Goal: Information Seeking & Learning: Learn about a topic

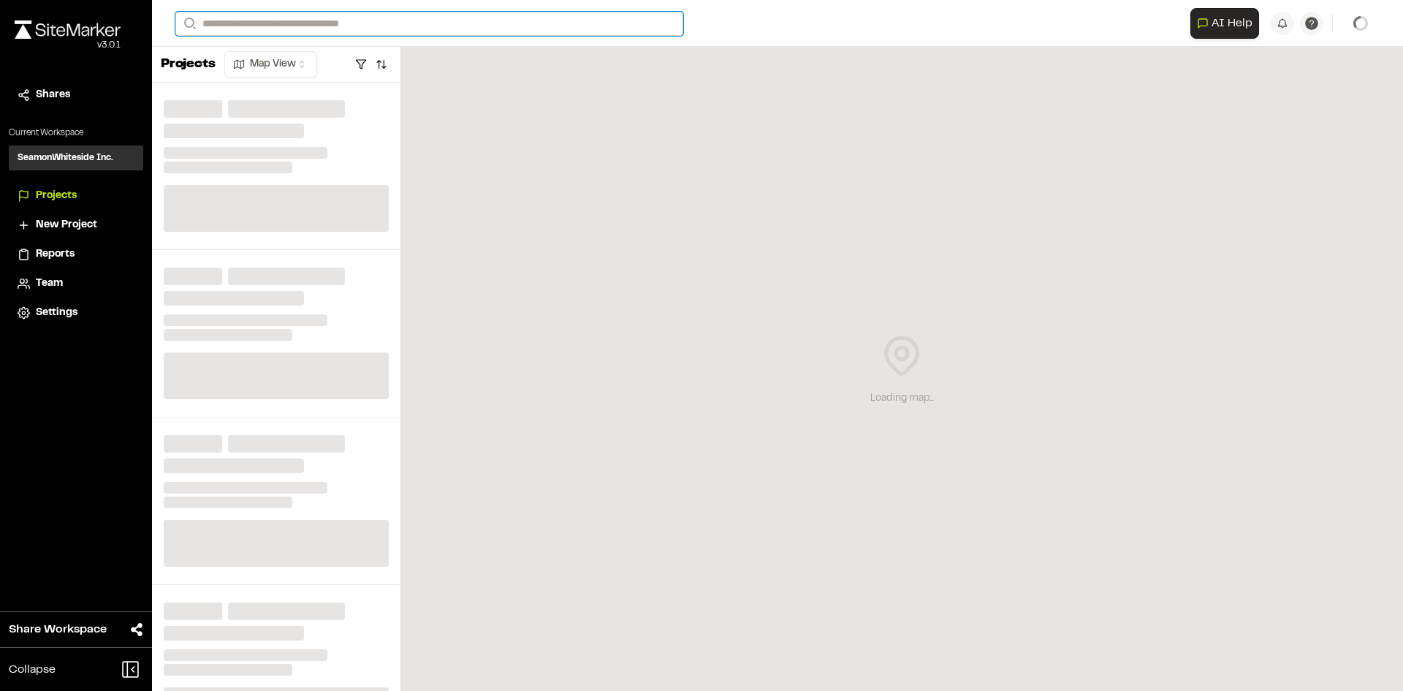
click at [484, 23] on input "Search" at bounding box center [429, 24] width 508 height 24
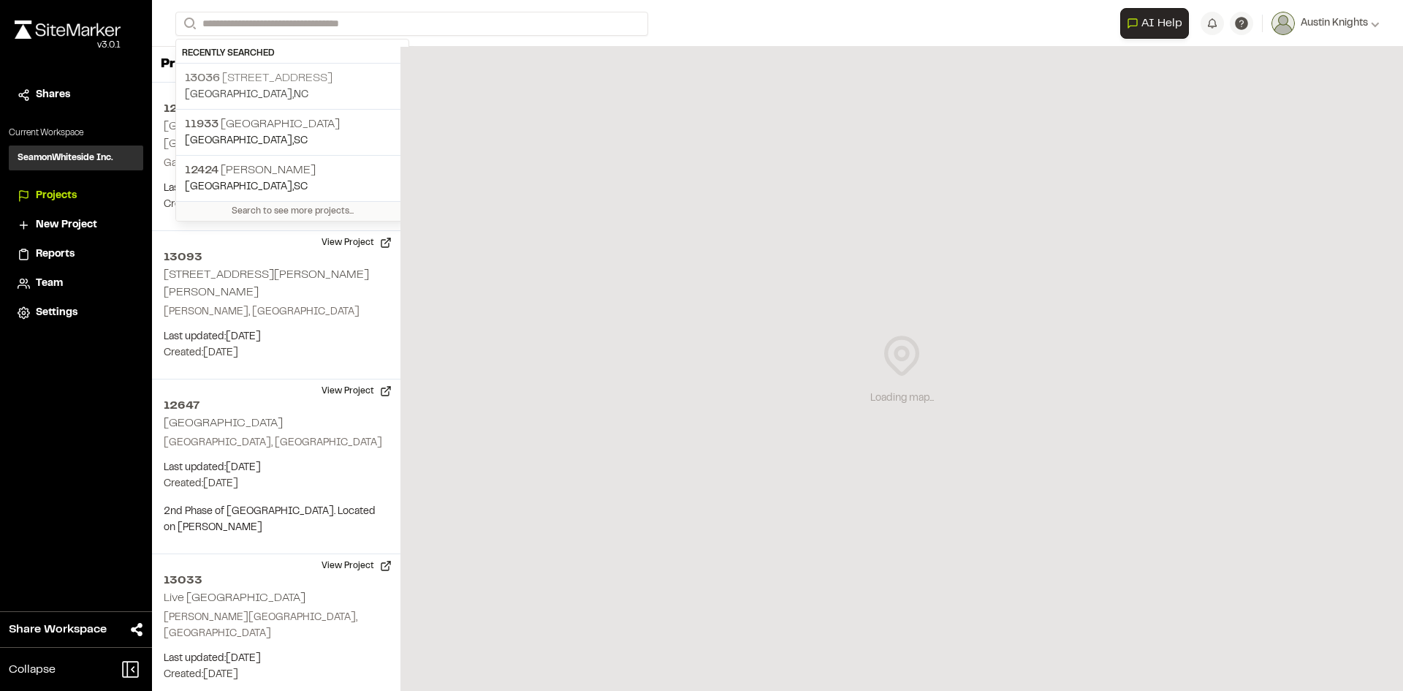
click at [270, 76] on p "[STREET_ADDRESS]" at bounding box center [292, 78] width 215 height 18
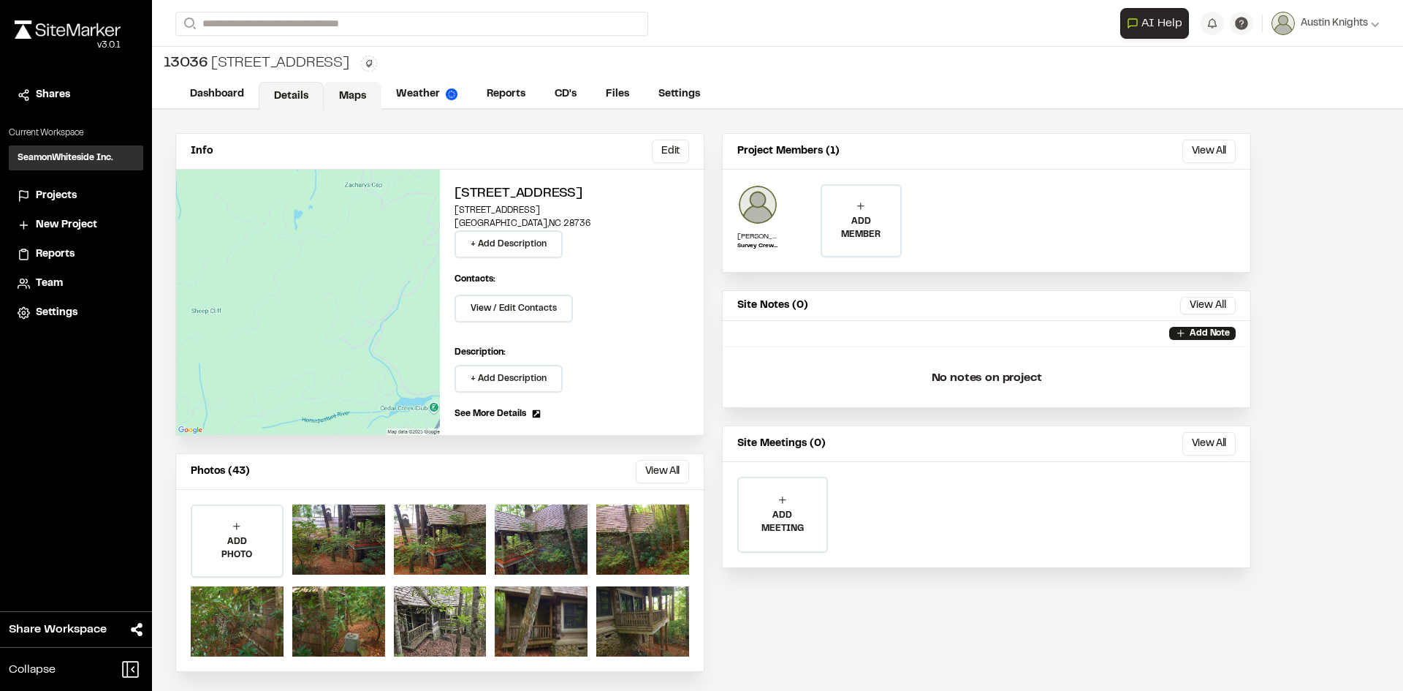
click at [373, 96] on link "Maps" at bounding box center [353, 96] width 58 height 28
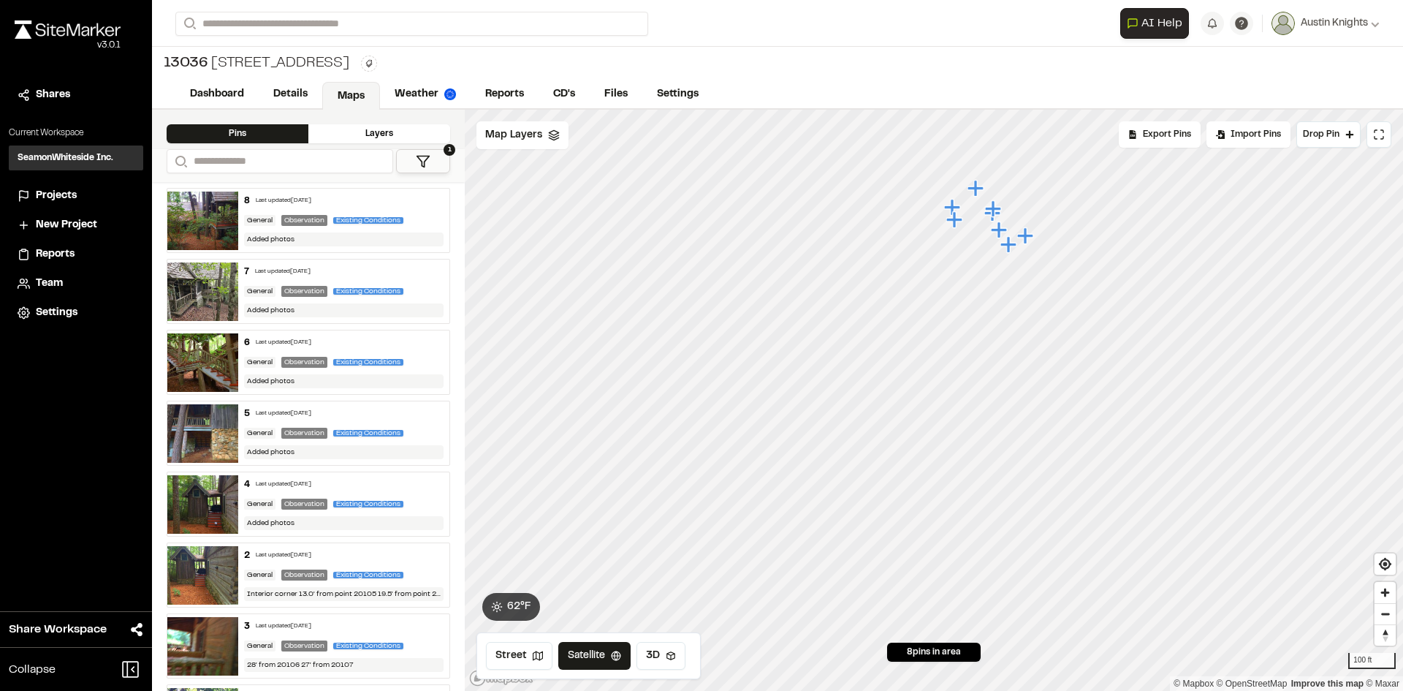
click at [1002, 230] on icon "Map marker" at bounding box center [999, 229] width 16 height 16
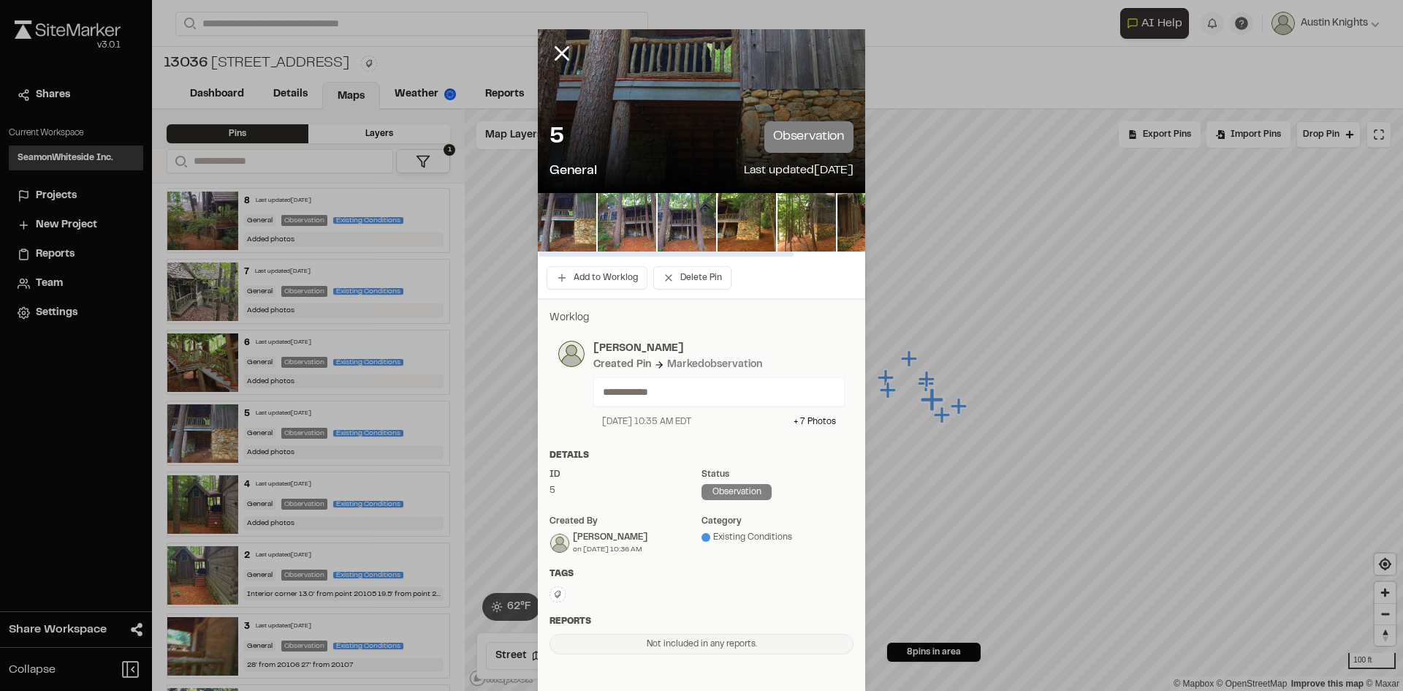
click at [667, 139] on div "5 observation" at bounding box center [702, 136] width 304 height 31
click at [582, 221] on img at bounding box center [567, 222] width 58 height 58
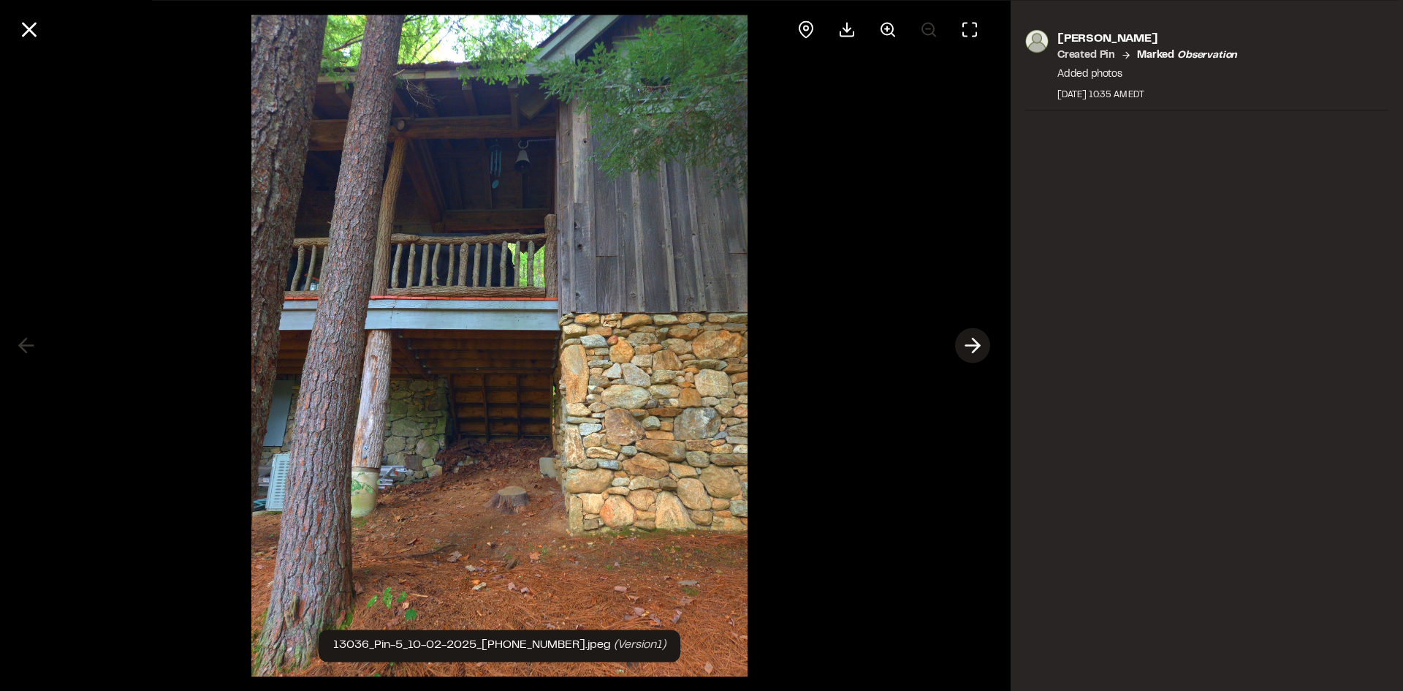
click at [973, 341] on icon at bounding box center [972, 345] width 23 height 25
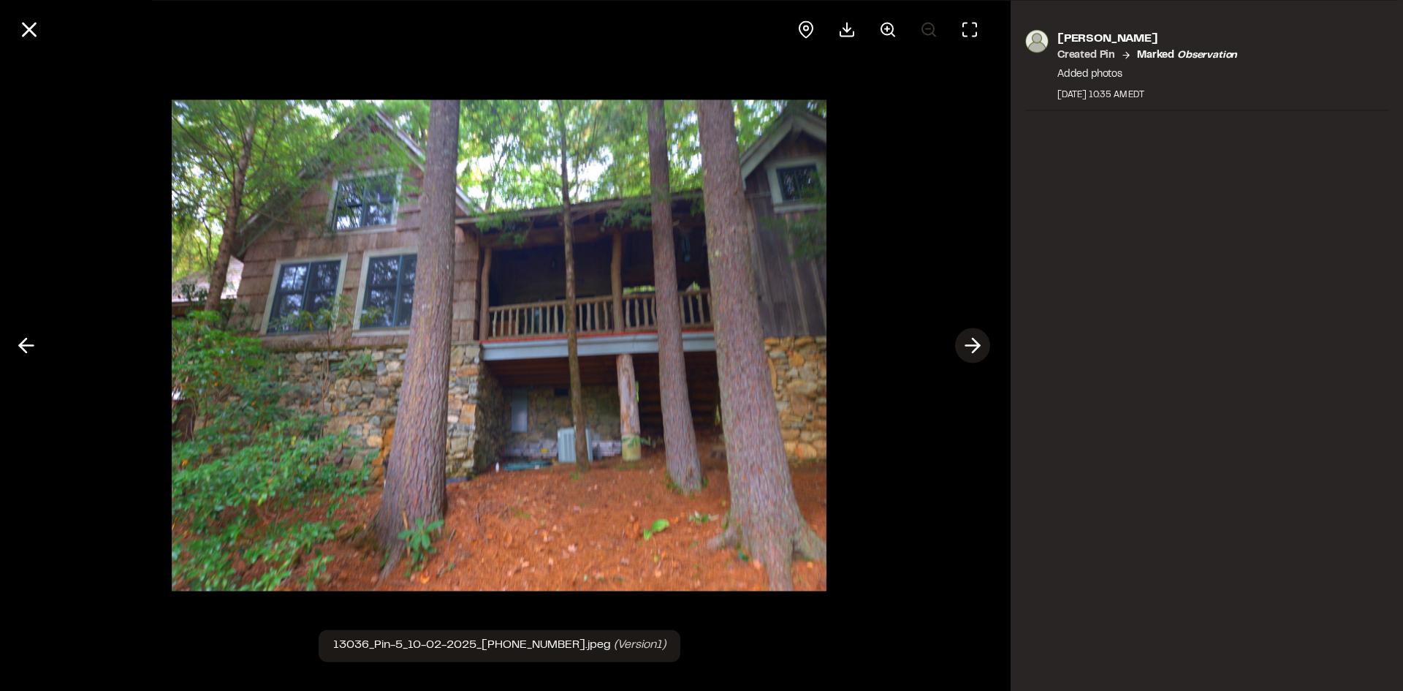
click at [973, 341] on icon at bounding box center [972, 345] width 23 height 25
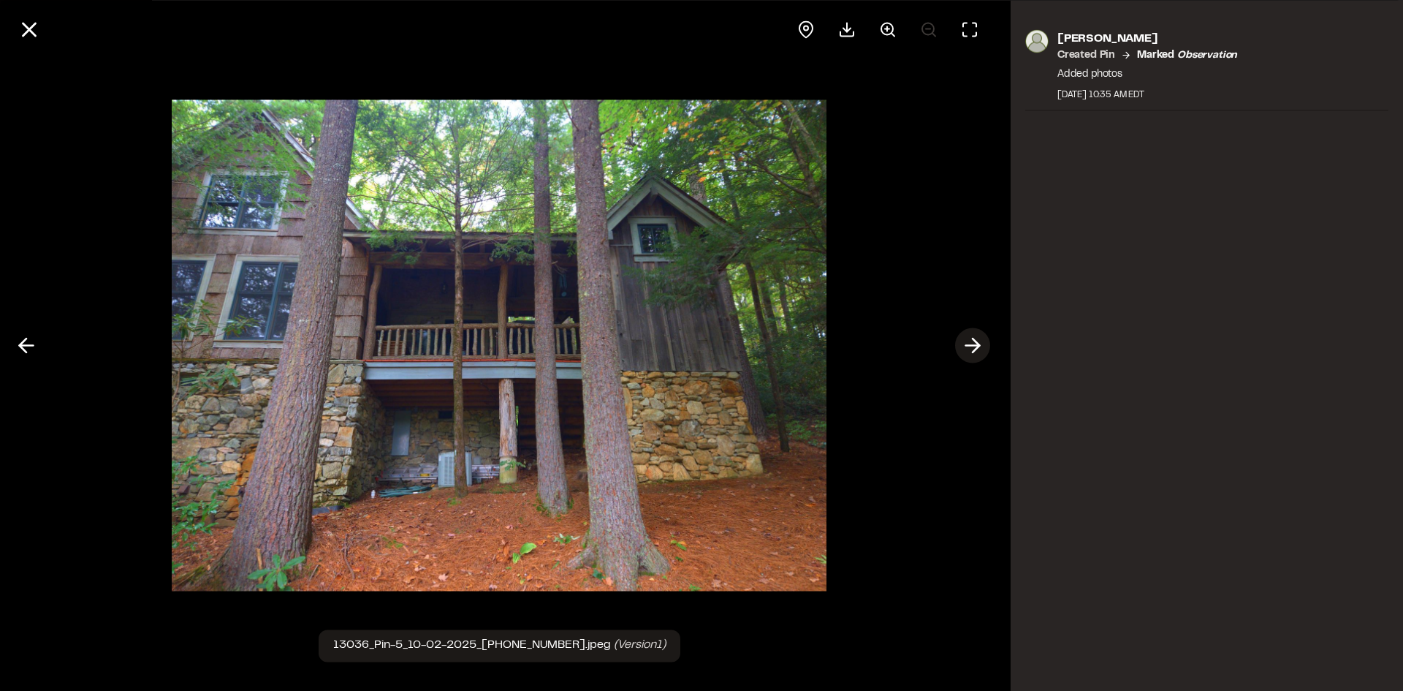
click at [973, 341] on icon at bounding box center [972, 345] width 23 height 25
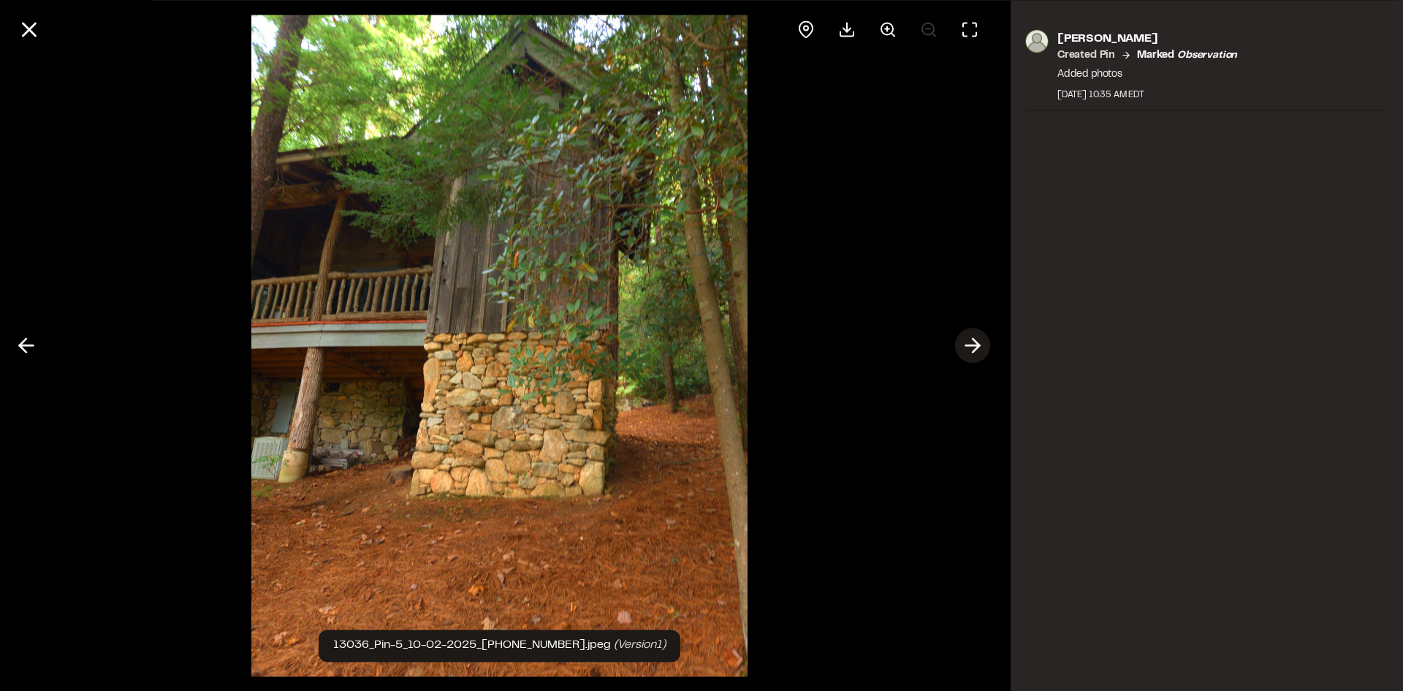
click at [973, 341] on icon at bounding box center [972, 345] width 23 height 25
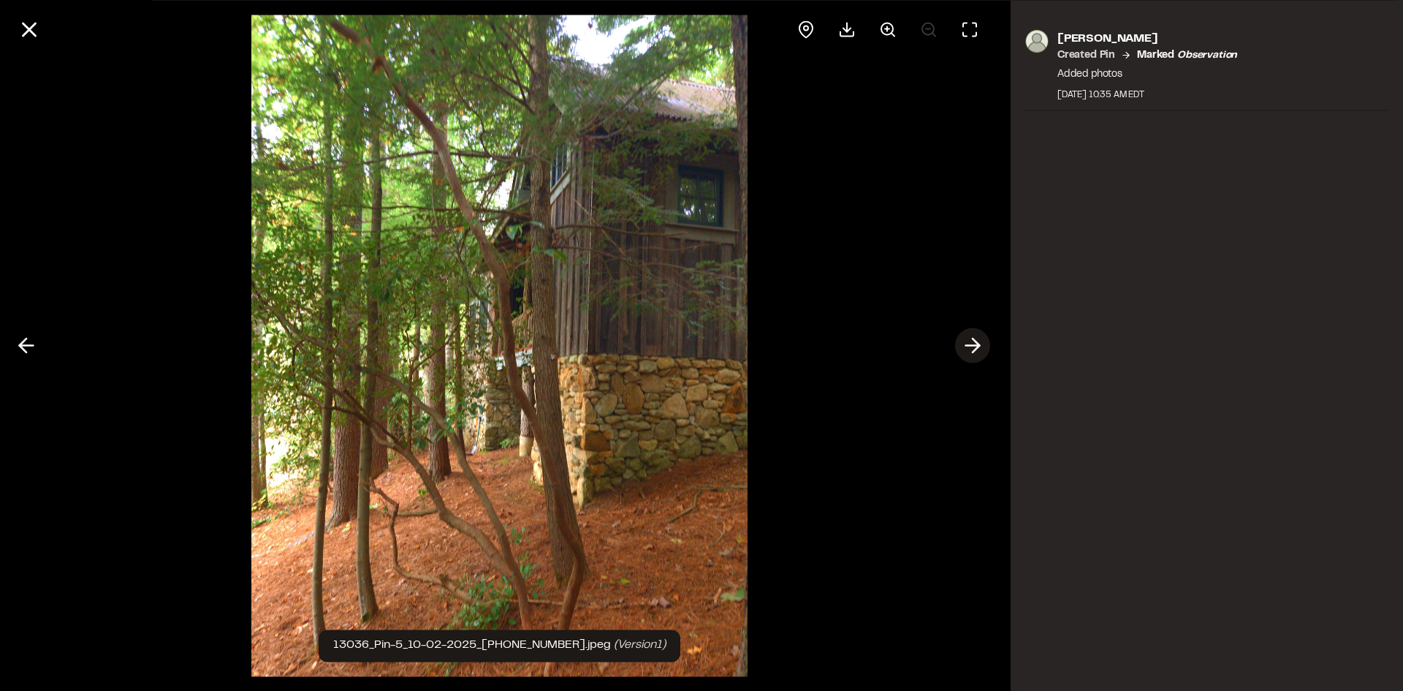
click at [973, 341] on icon at bounding box center [972, 345] width 23 height 25
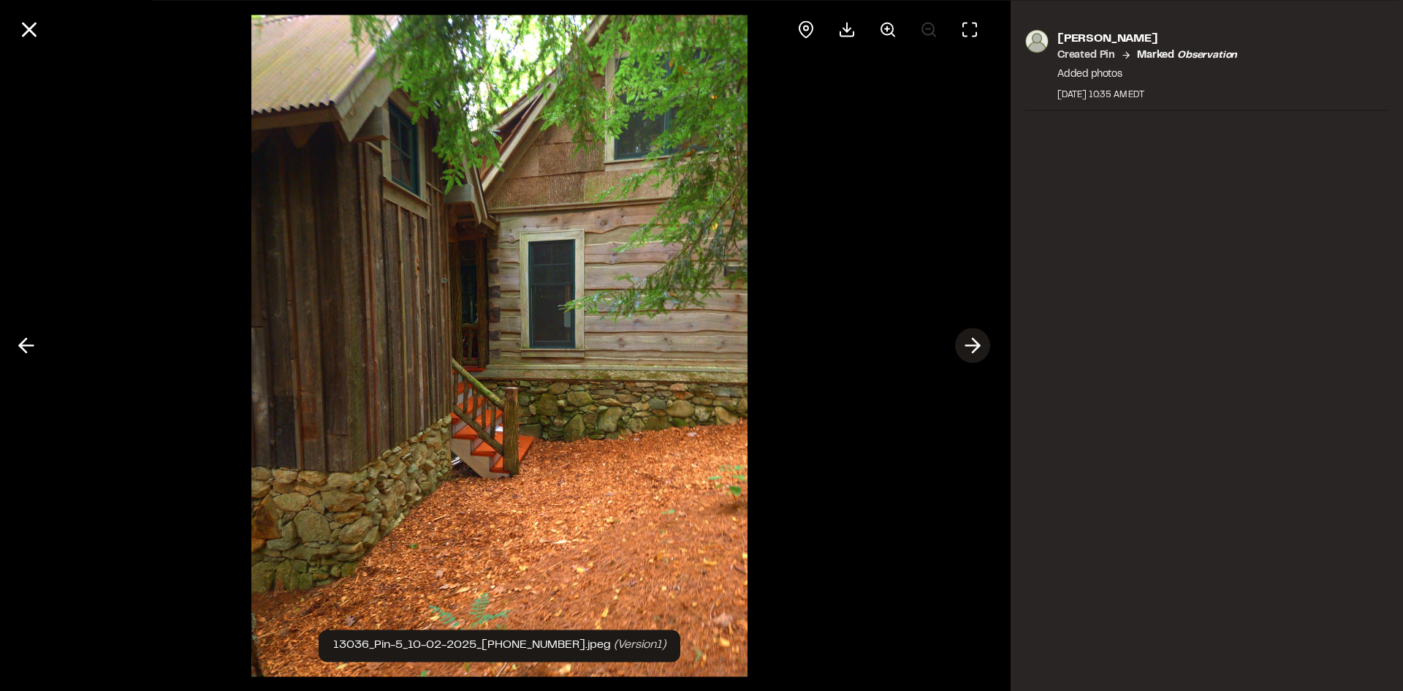
click at [973, 341] on icon at bounding box center [972, 345] width 23 height 25
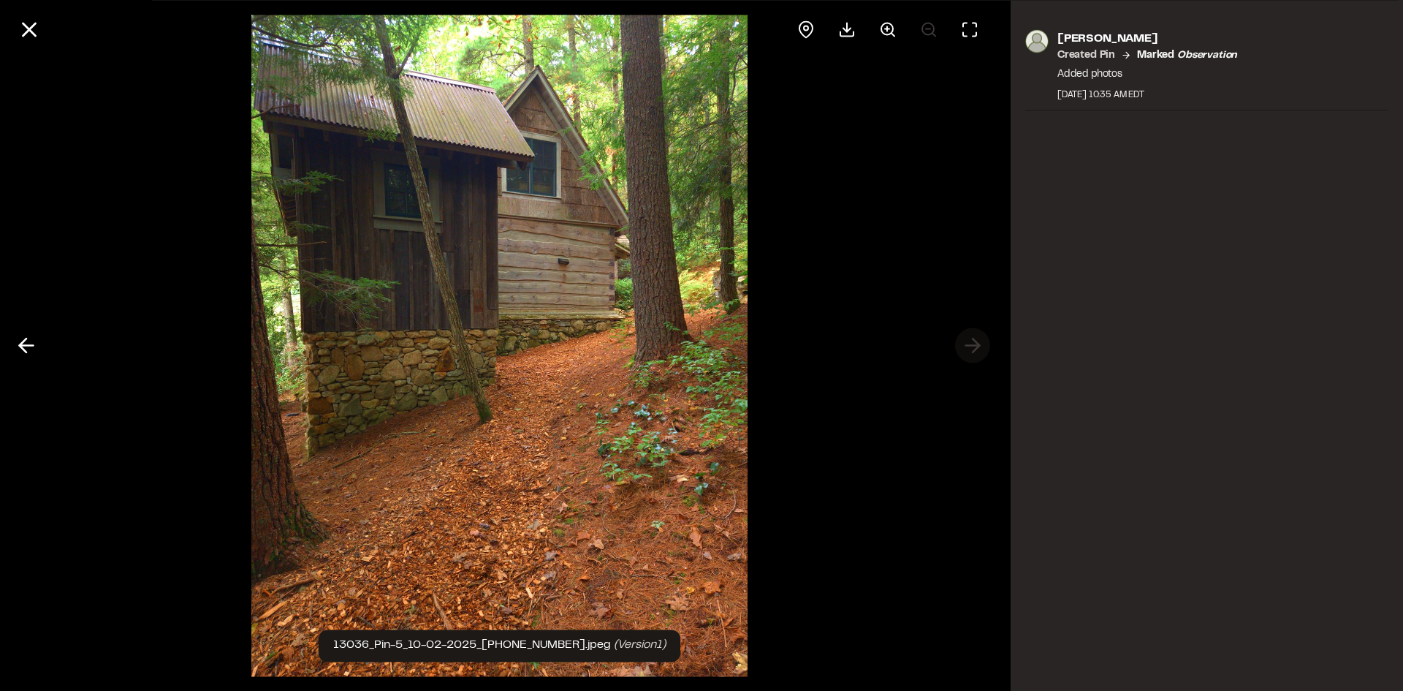
click at [973, 341] on div at bounding box center [499, 345] width 999 height 691
click at [32, 349] on icon at bounding box center [26, 345] width 23 height 25
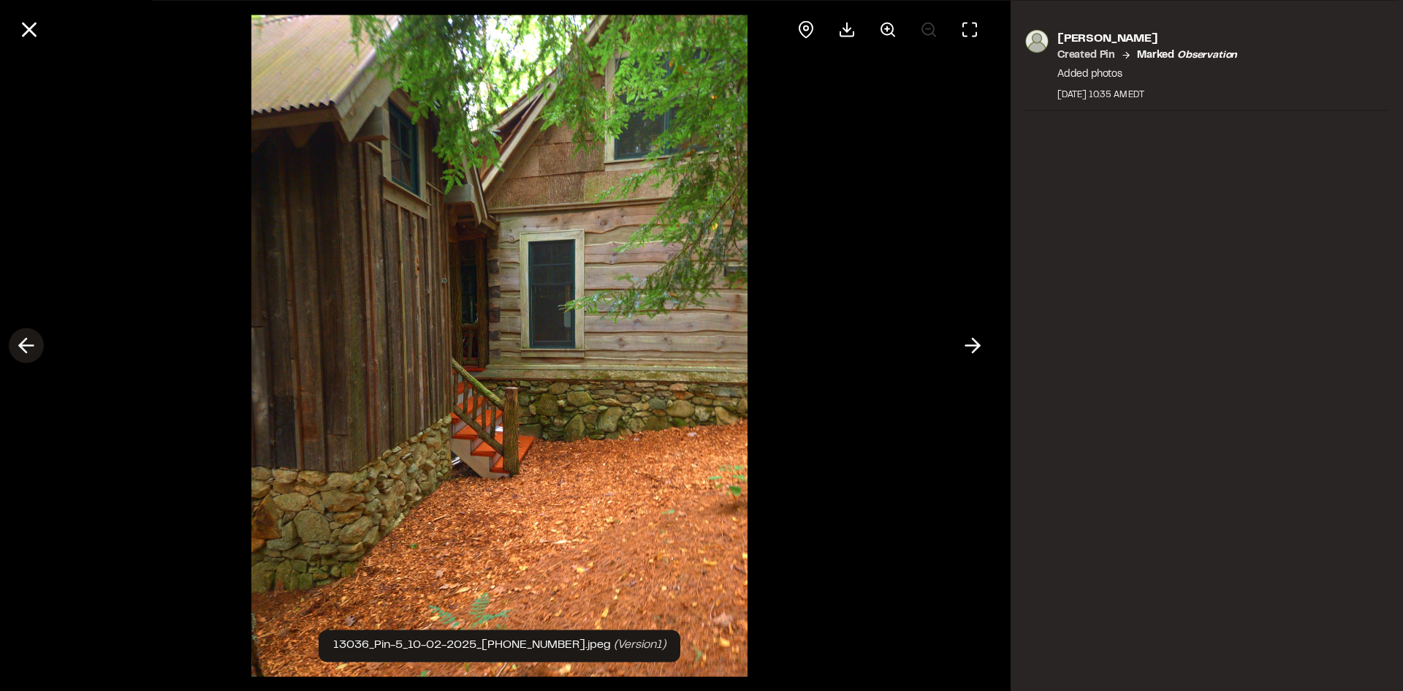
click at [32, 349] on icon at bounding box center [26, 345] width 23 height 25
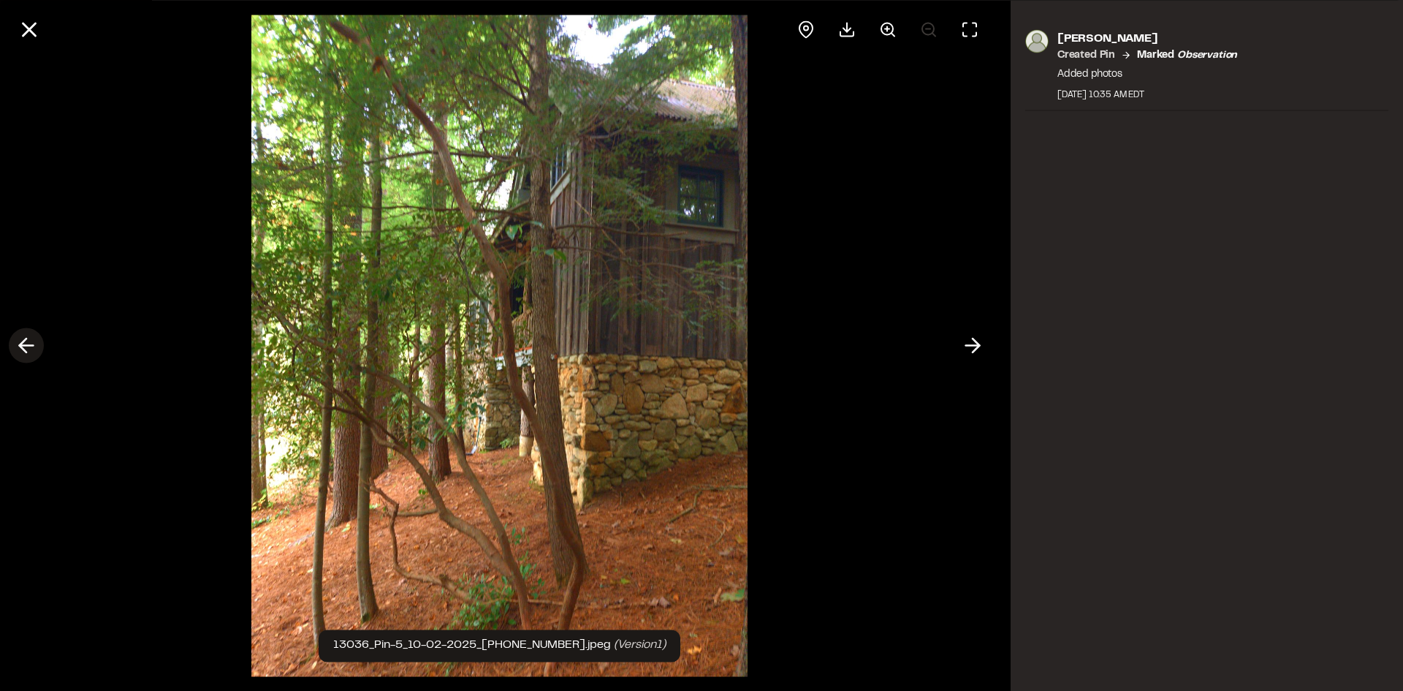
click at [32, 349] on icon at bounding box center [26, 345] width 23 height 25
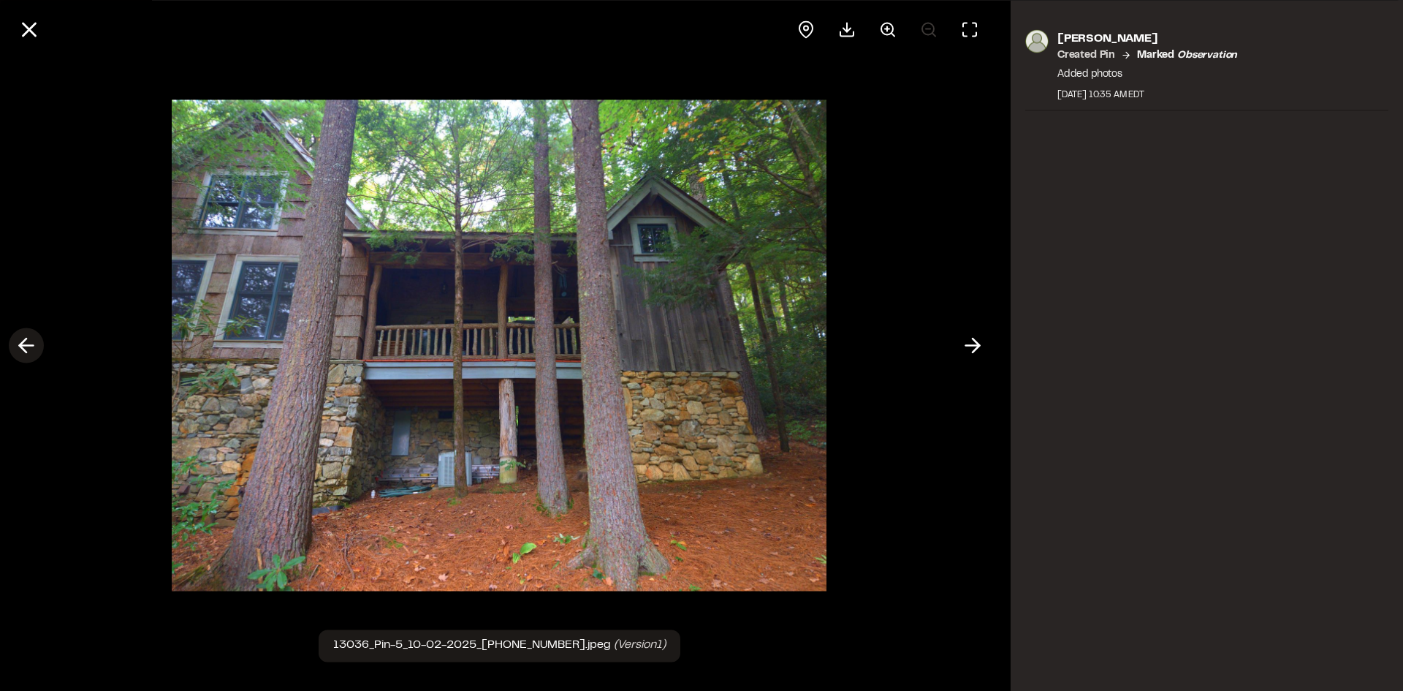
click at [32, 349] on icon at bounding box center [26, 345] width 23 height 25
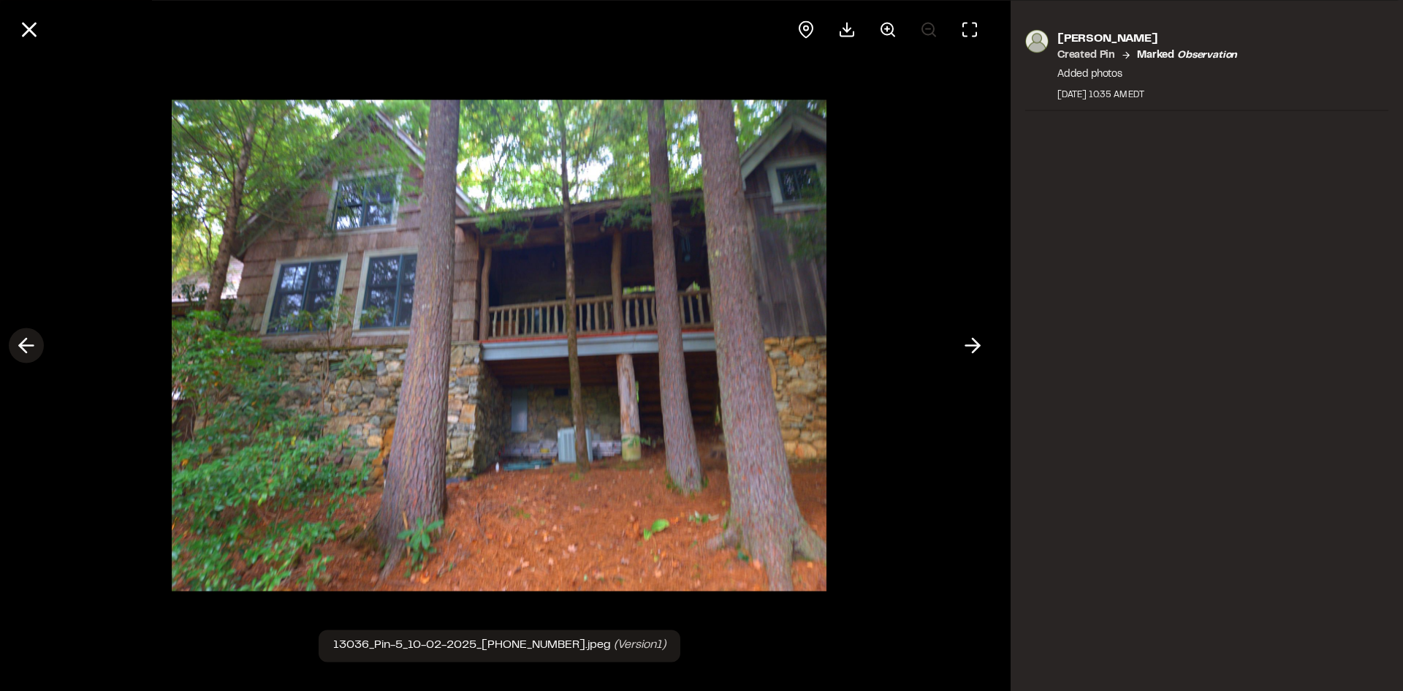
click at [32, 349] on icon at bounding box center [26, 345] width 23 height 25
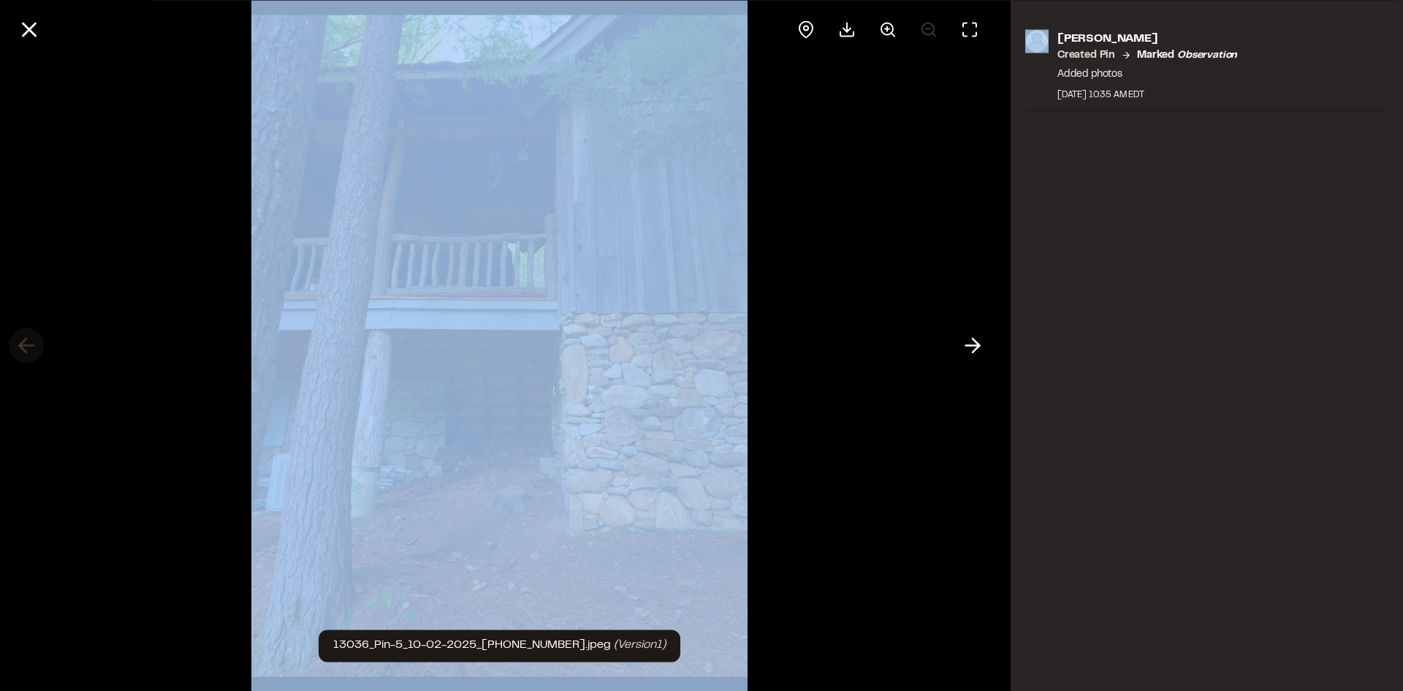
click at [32, 349] on div at bounding box center [499, 345] width 999 height 691
click at [34, 29] on icon at bounding box center [29, 29] width 25 height 25
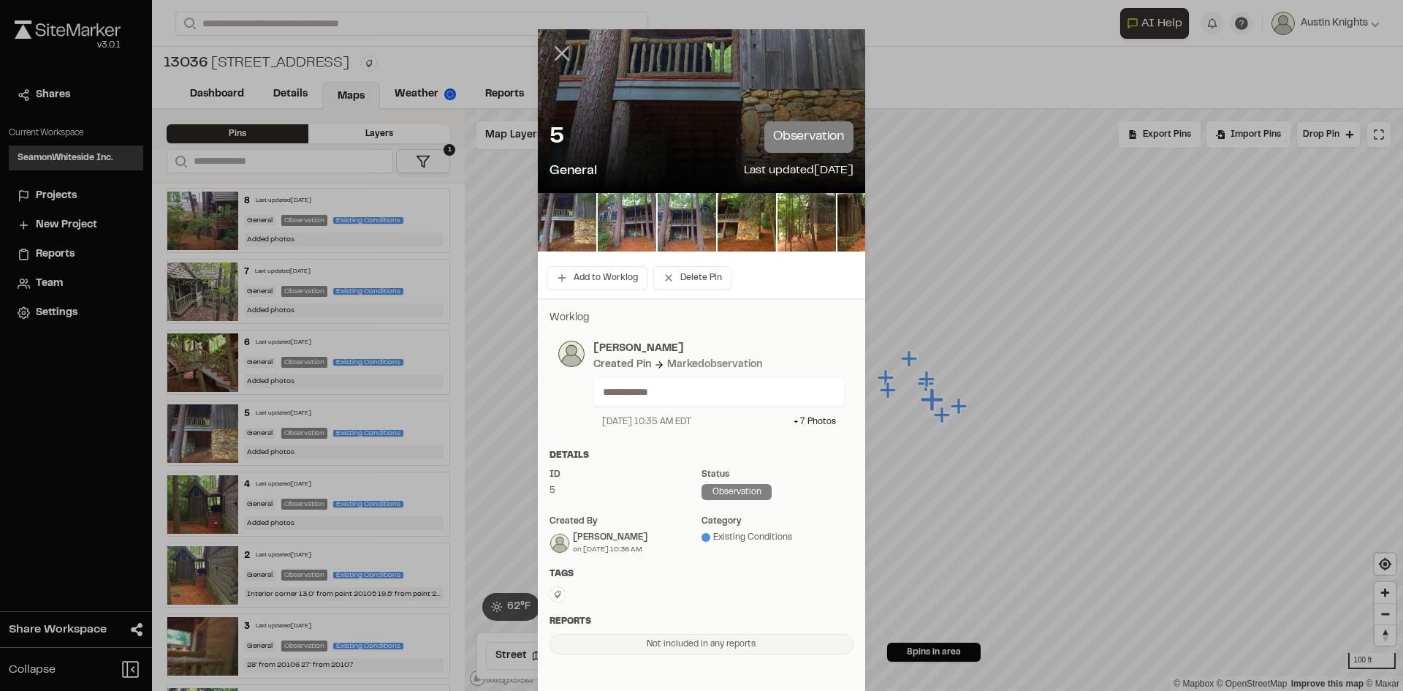
click at [558, 50] on icon at bounding box center [562, 53] width 25 height 25
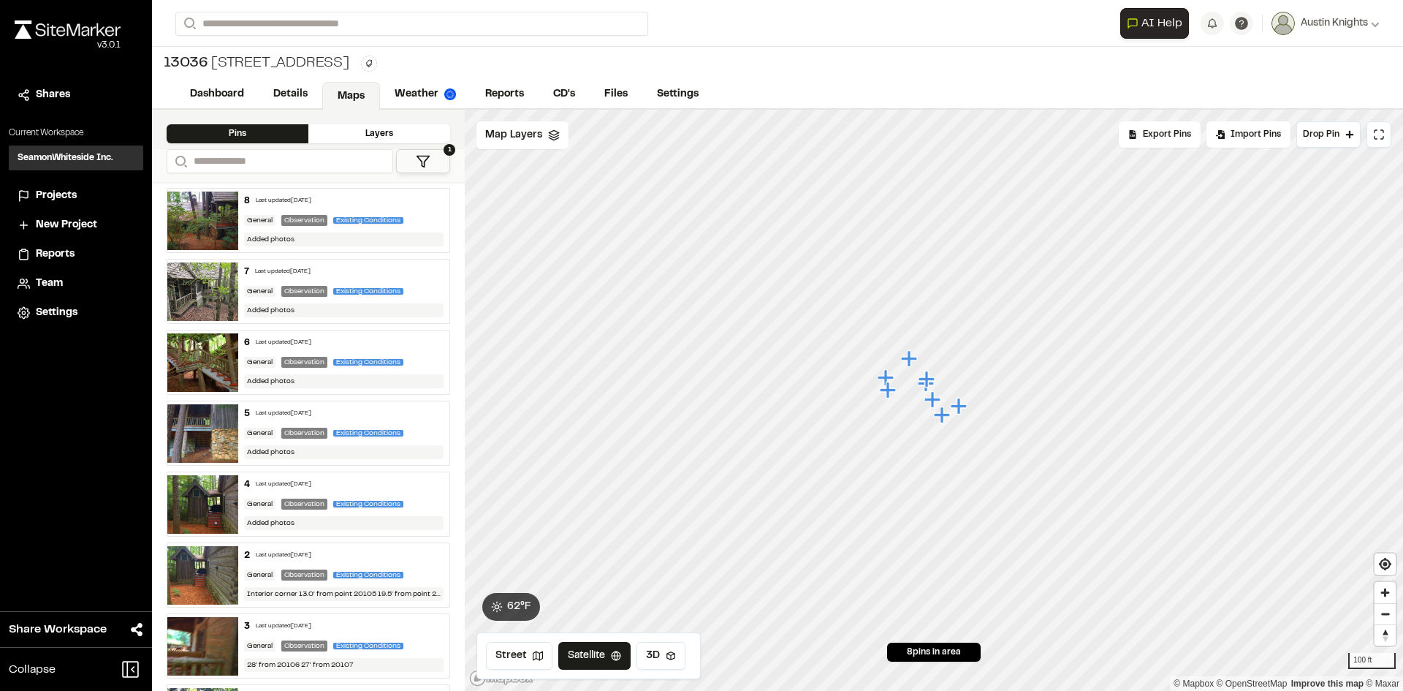
click at [888, 378] on icon "Map marker" at bounding box center [886, 377] width 16 height 16
click at [878, 382] on icon "Map marker" at bounding box center [886, 390] width 19 height 19
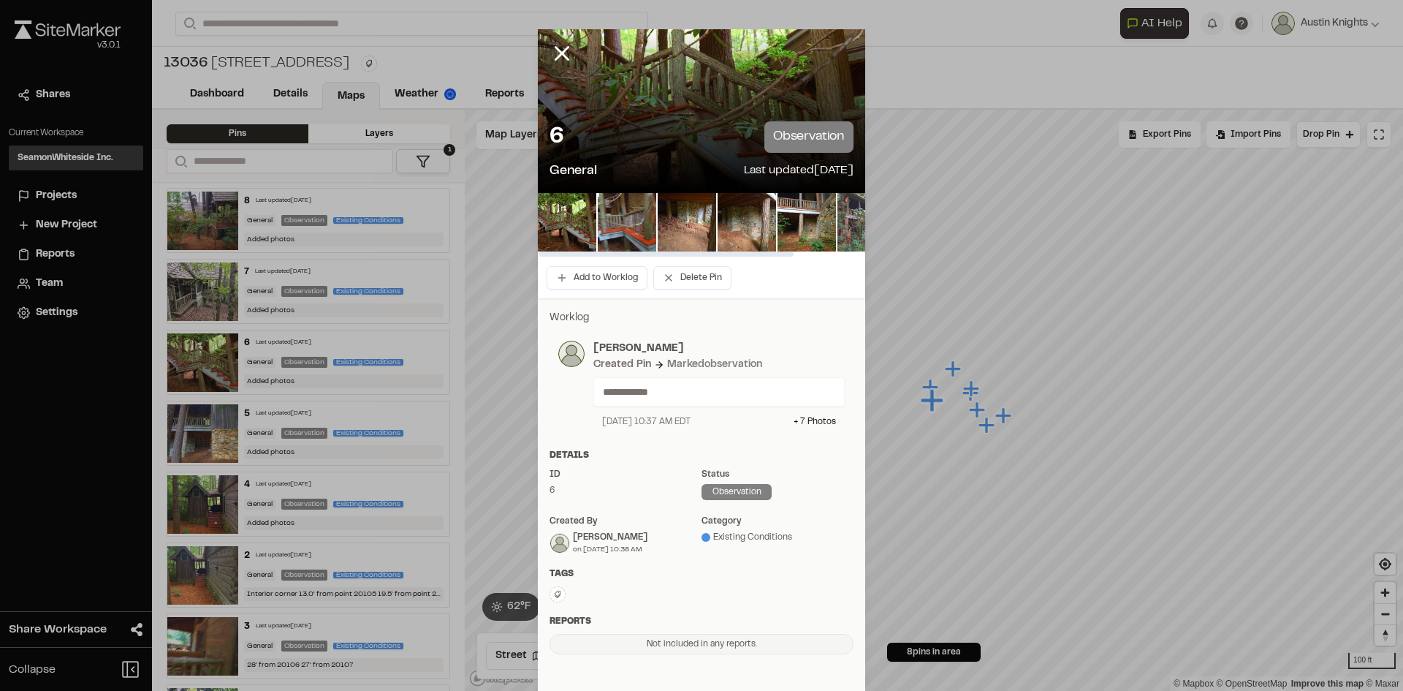
click at [841, 226] on img at bounding box center [867, 222] width 58 height 58
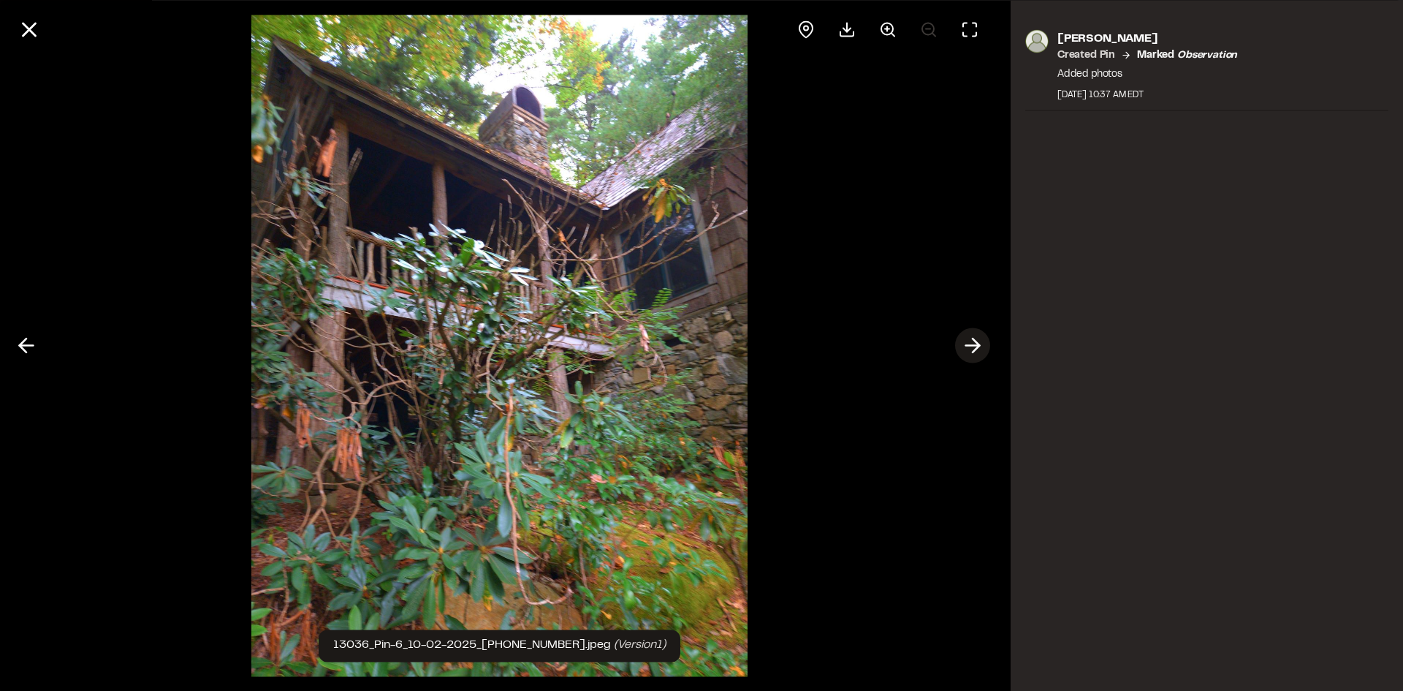
click at [973, 350] on icon at bounding box center [972, 345] width 23 height 25
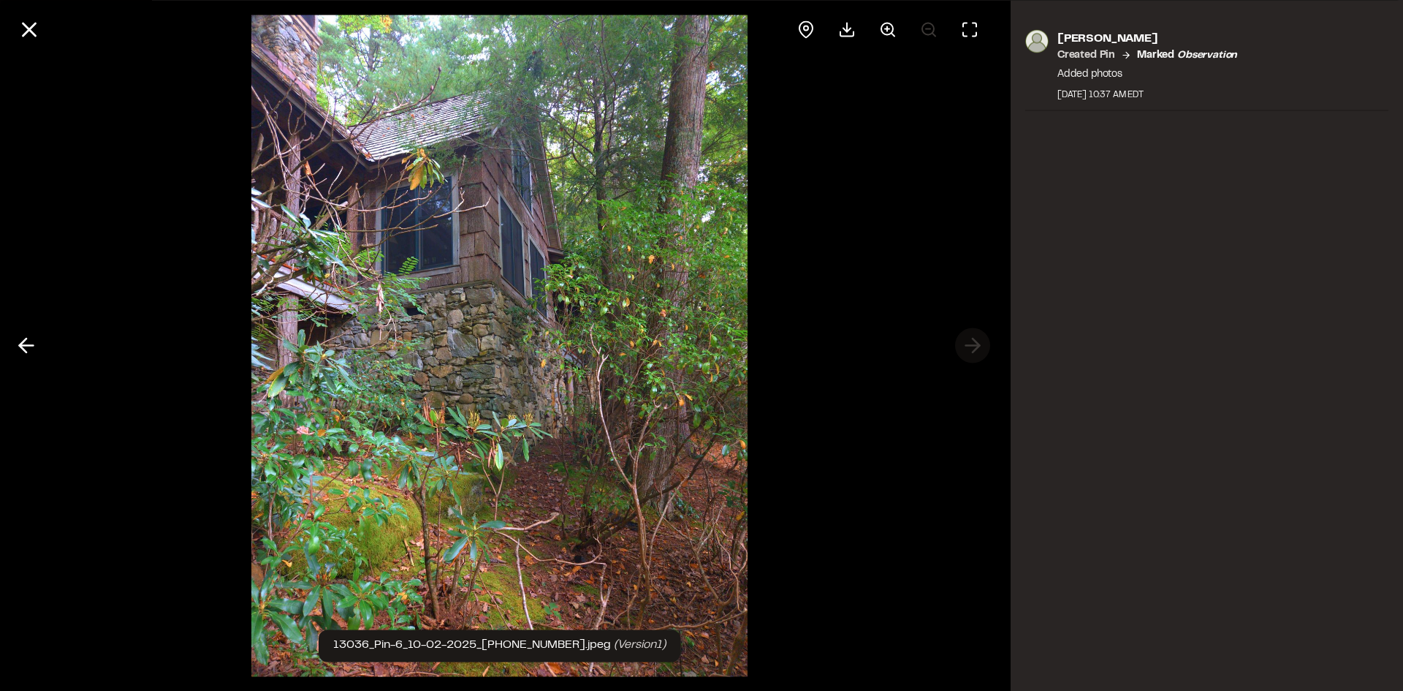
click at [973, 350] on div at bounding box center [499, 345] width 999 height 691
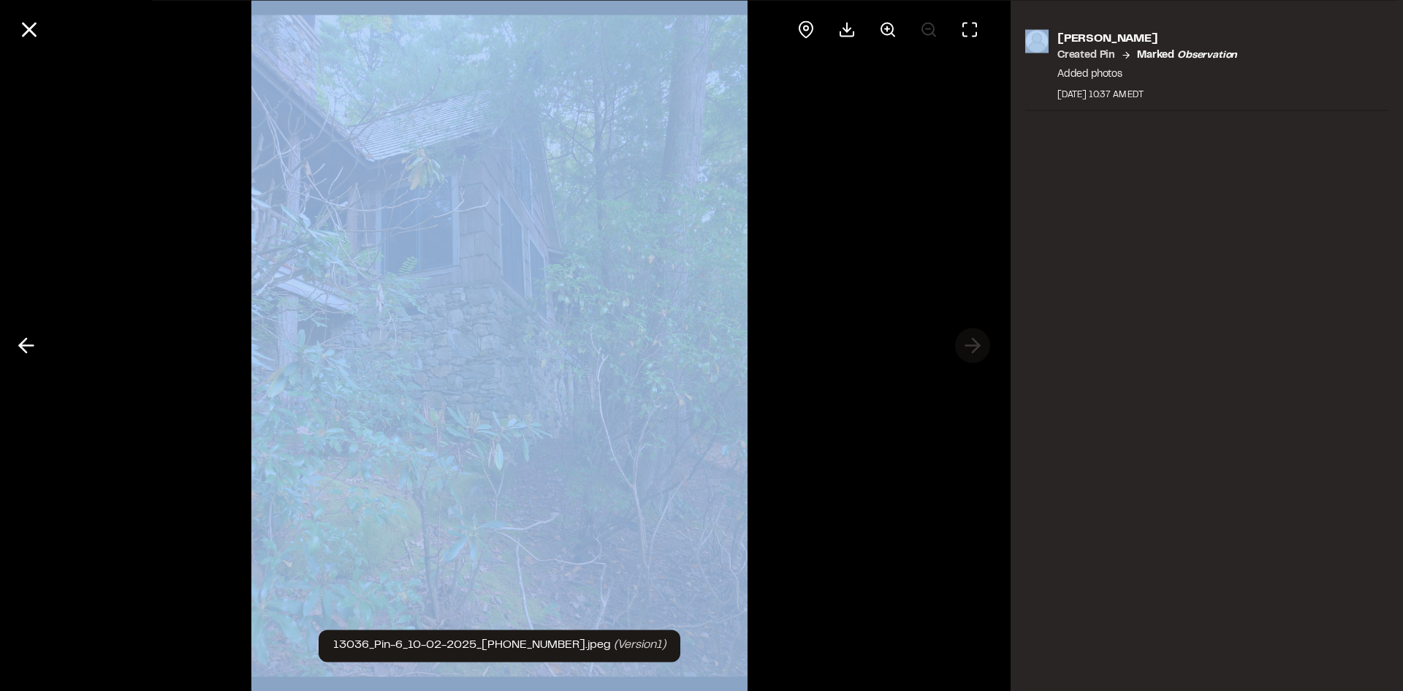
click at [973, 350] on div at bounding box center [499, 345] width 999 height 691
click at [19, 343] on icon at bounding box center [26, 345] width 23 height 25
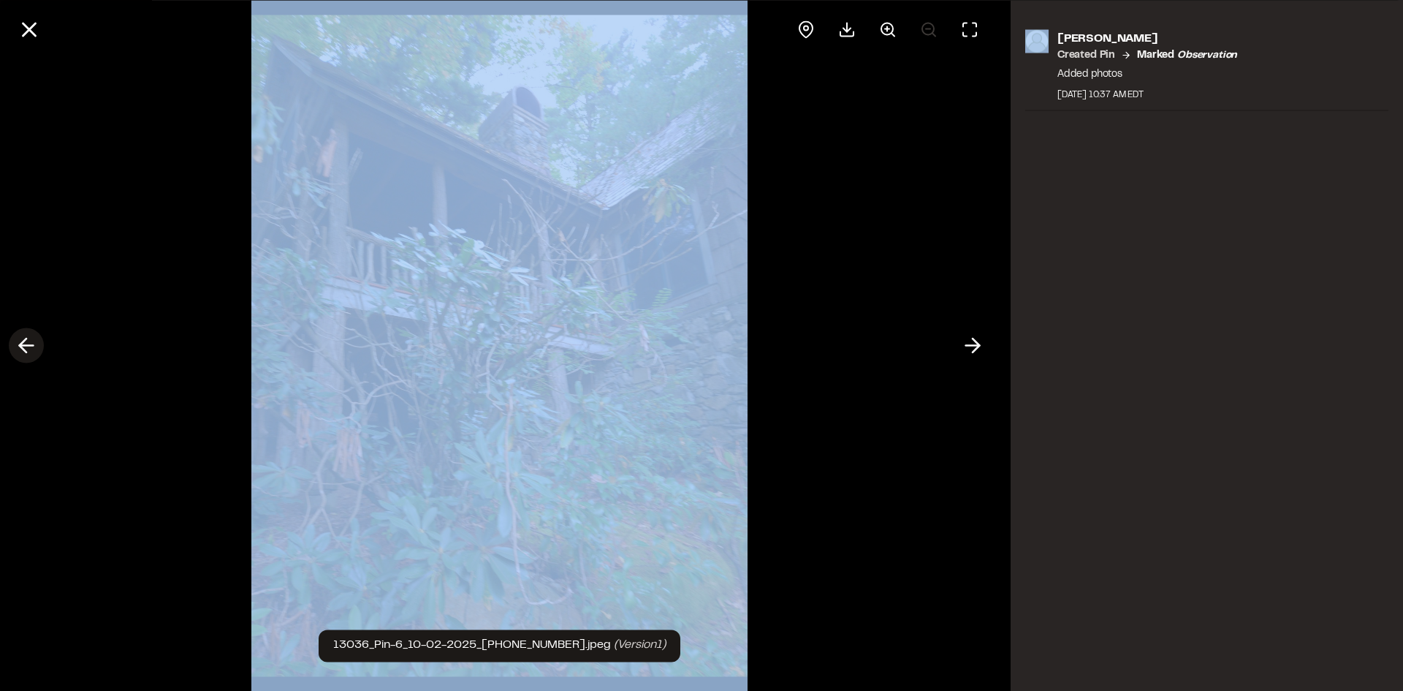
click at [19, 343] on icon at bounding box center [26, 345] width 23 height 25
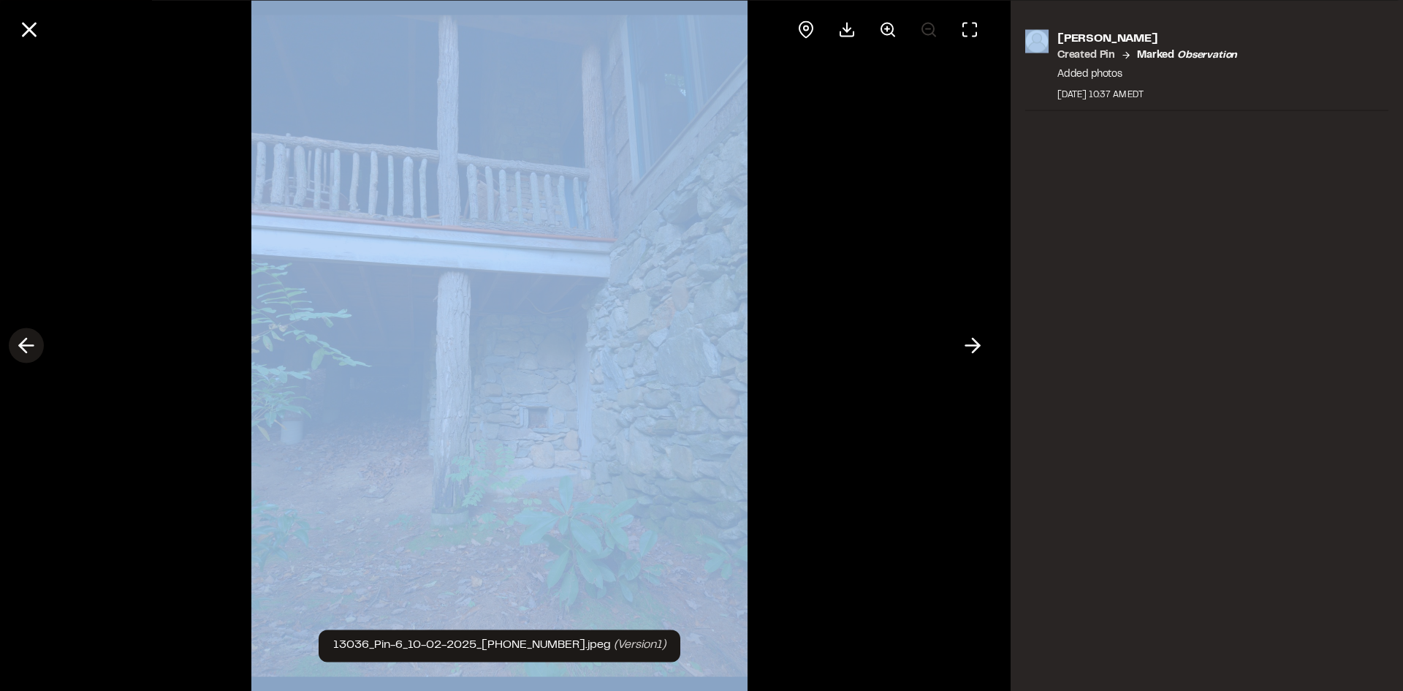
click at [19, 343] on icon at bounding box center [26, 345] width 23 height 25
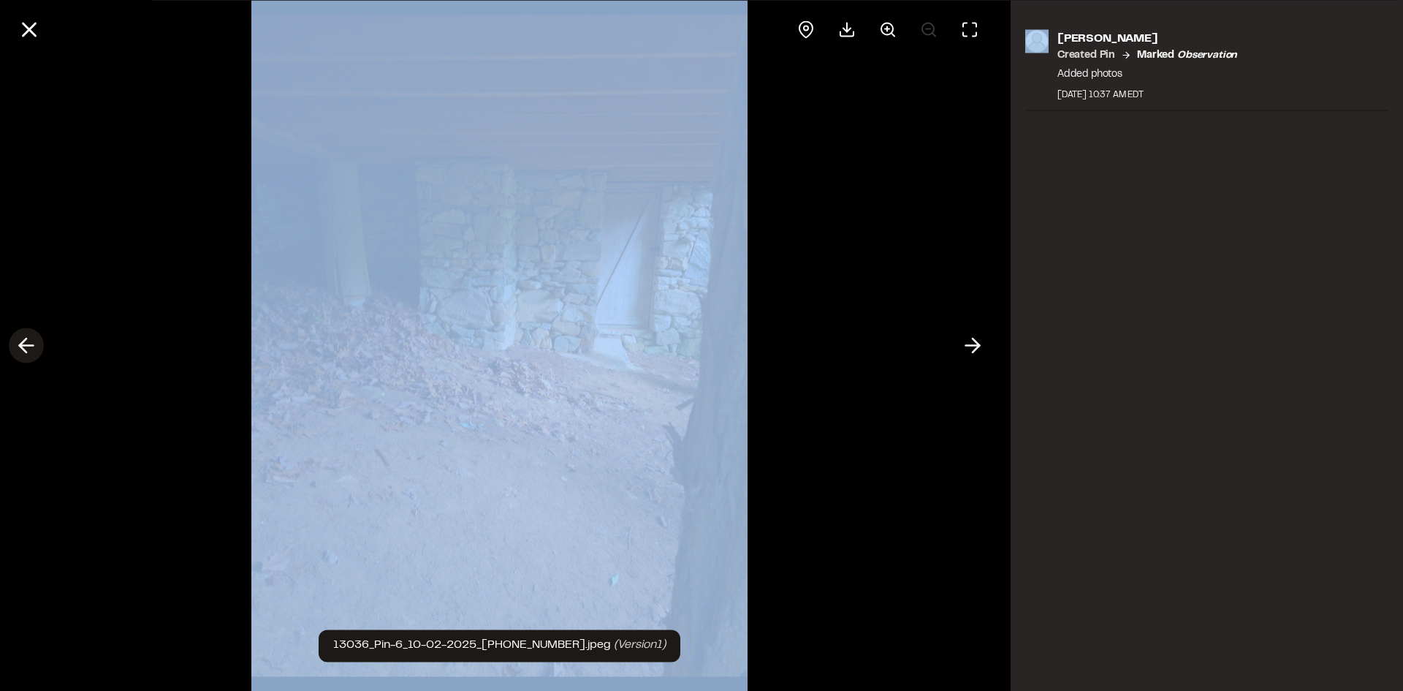
click at [19, 343] on icon at bounding box center [26, 345] width 23 height 25
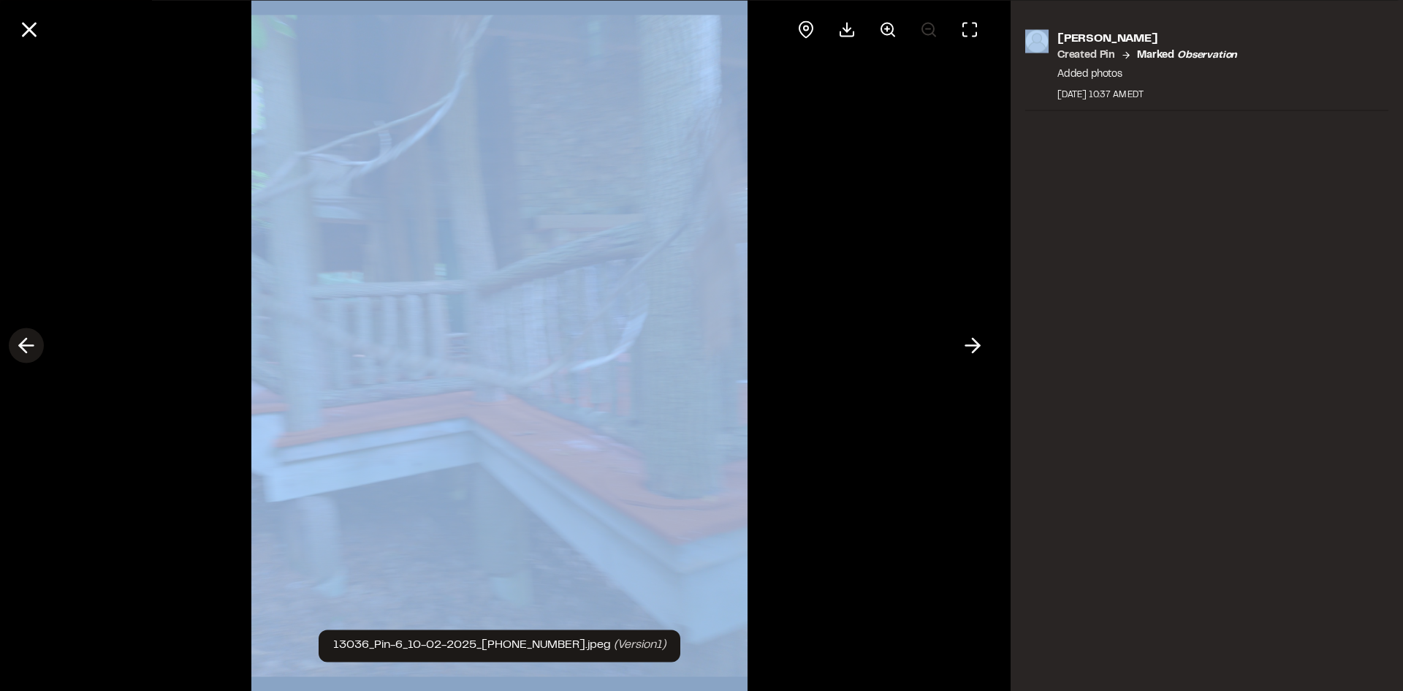
click at [19, 343] on icon at bounding box center [26, 345] width 23 height 25
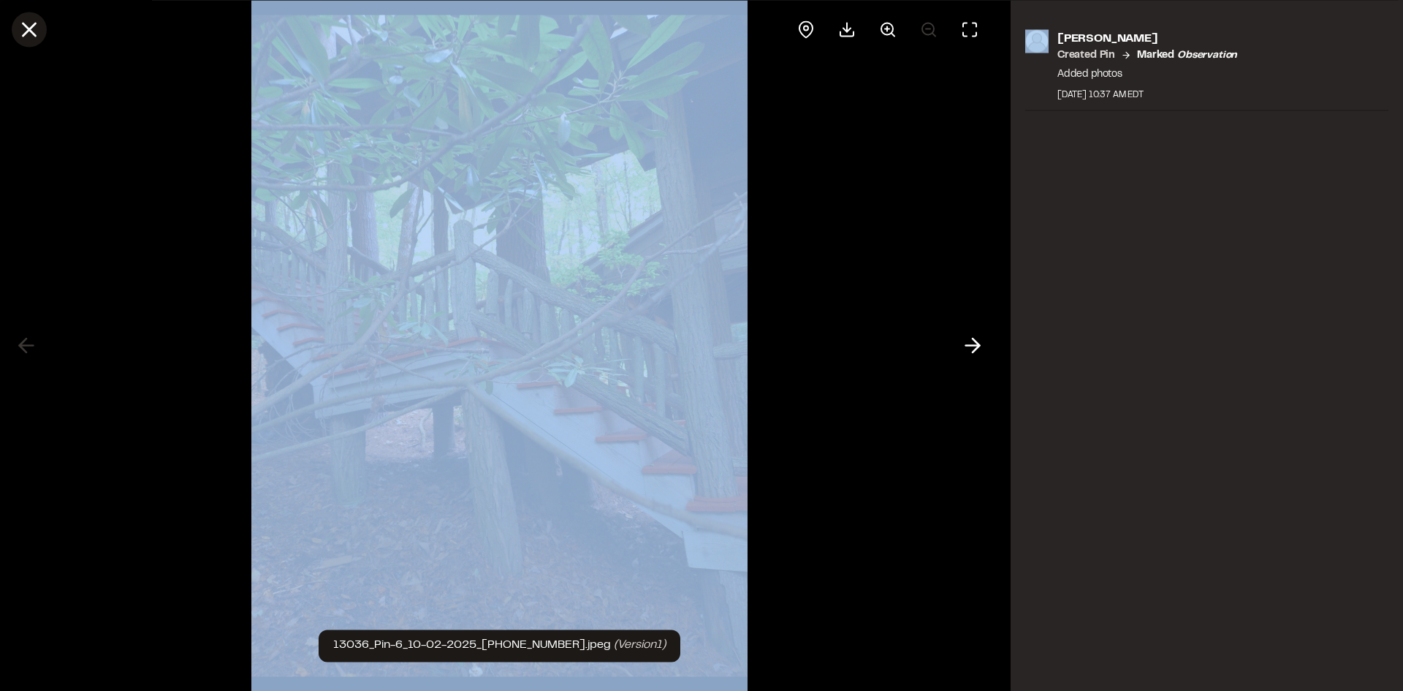
click at [37, 39] on icon at bounding box center [29, 29] width 25 height 25
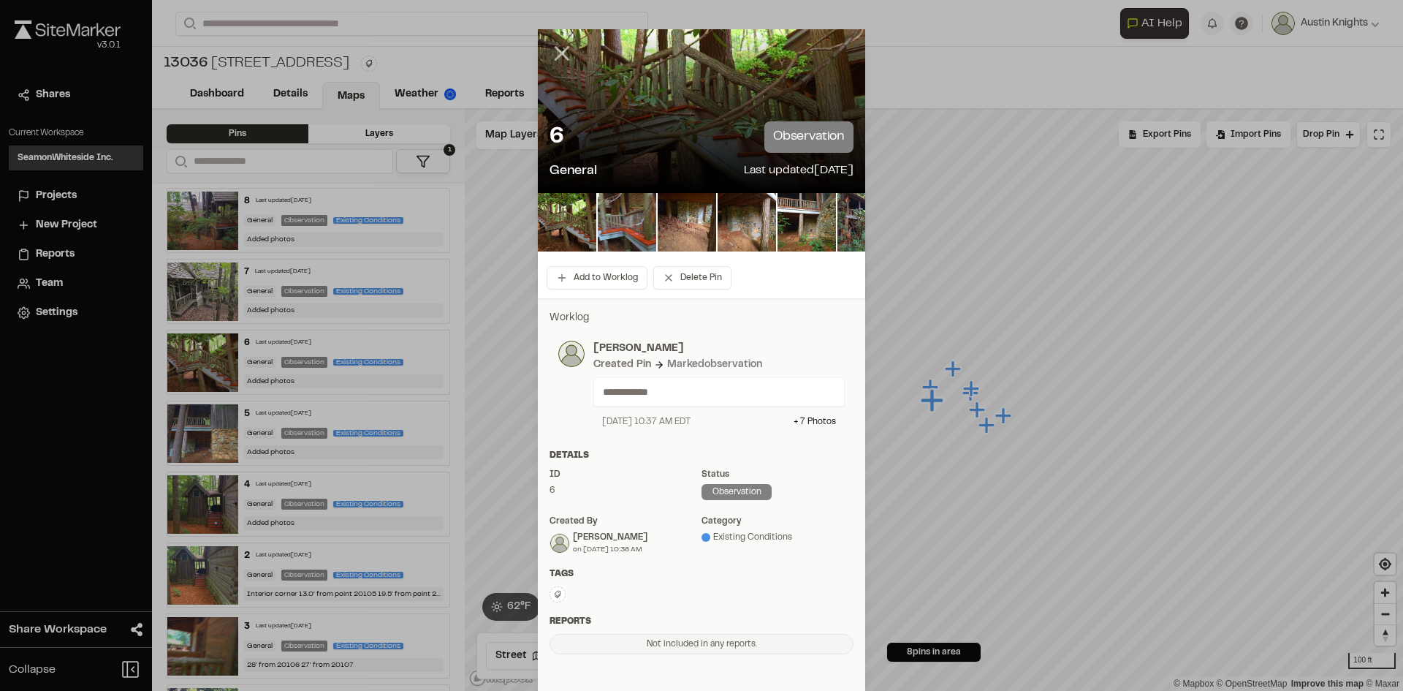
click at [559, 51] on line at bounding box center [562, 54] width 12 height 12
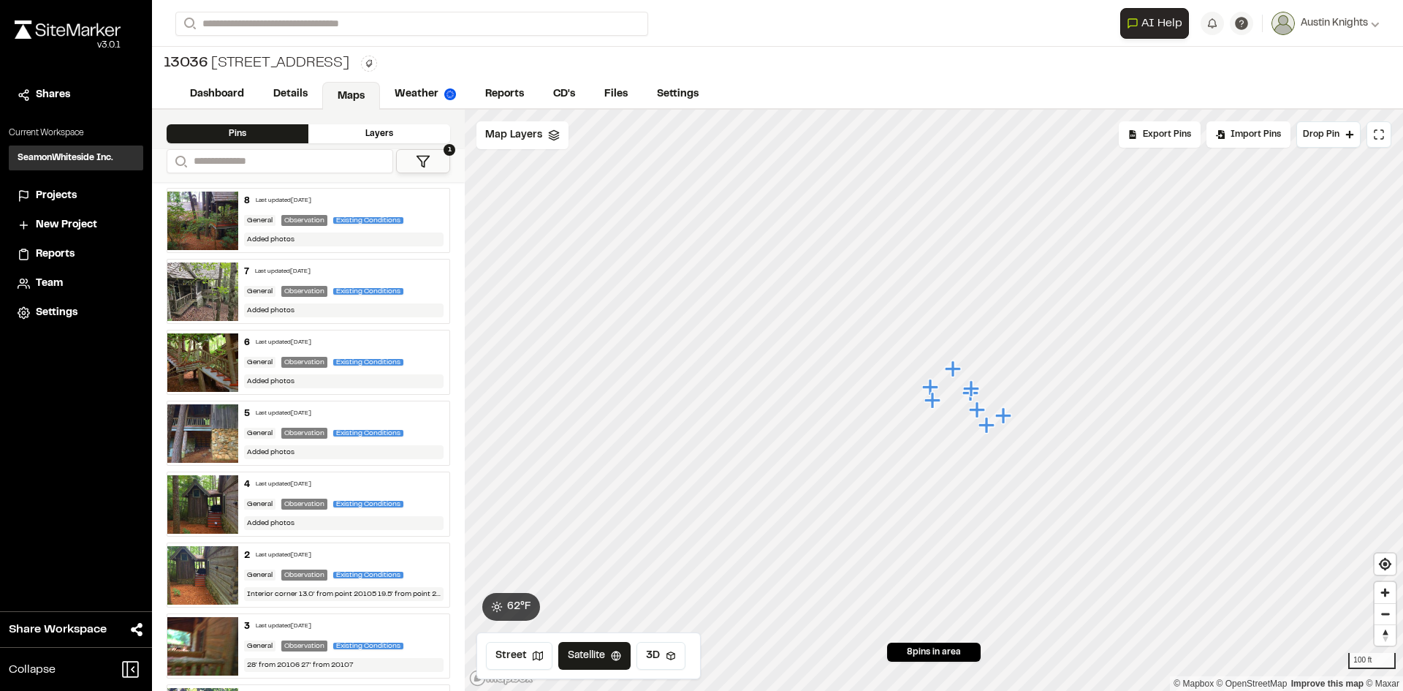
click at [1003, 422] on icon "Map marker" at bounding box center [1003, 415] width 16 height 16
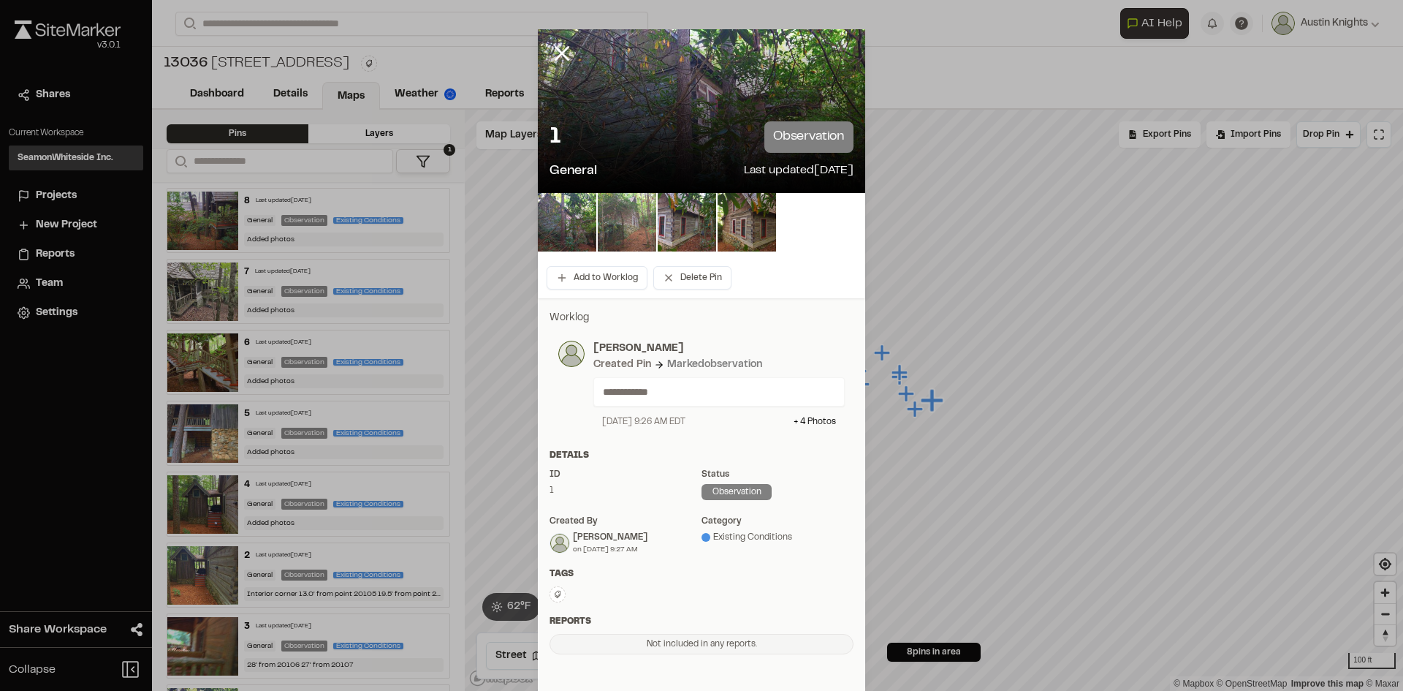
click at [598, 213] on img at bounding box center [627, 222] width 58 height 58
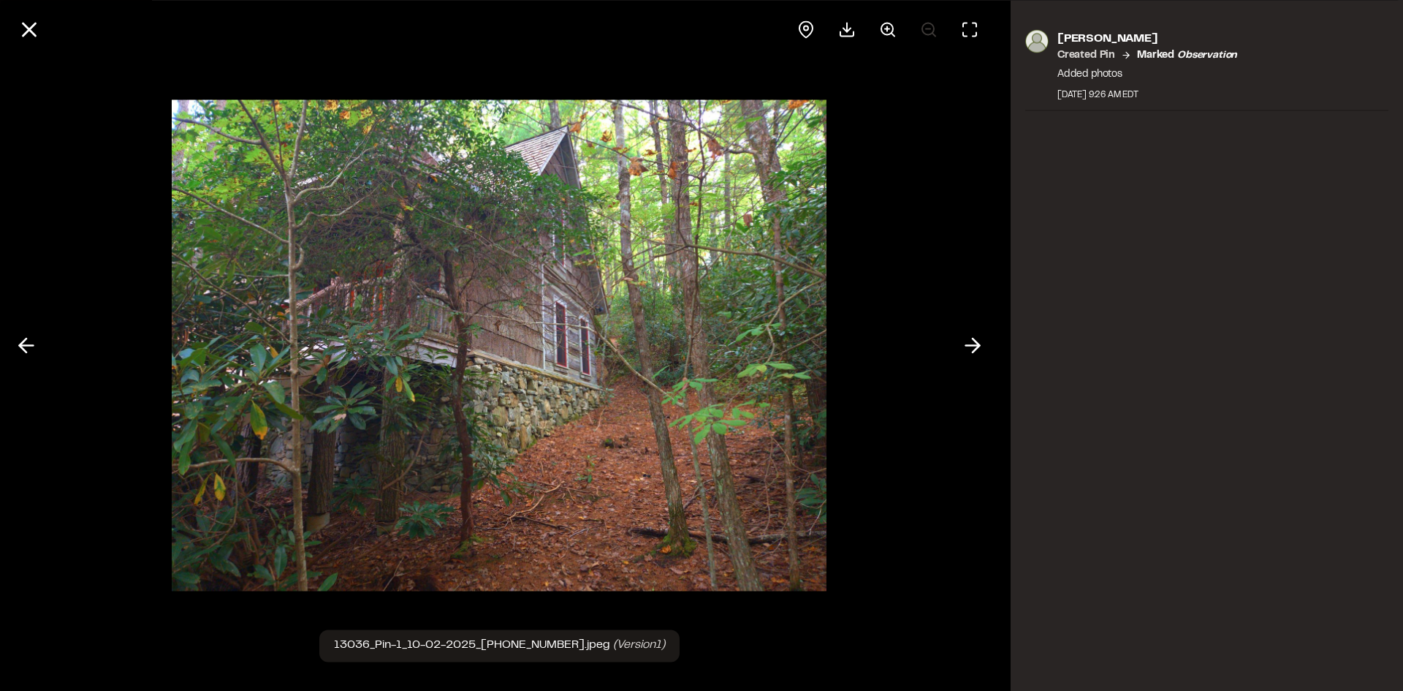
click at [30, 344] on icon at bounding box center [26, 345] width 23 height 25
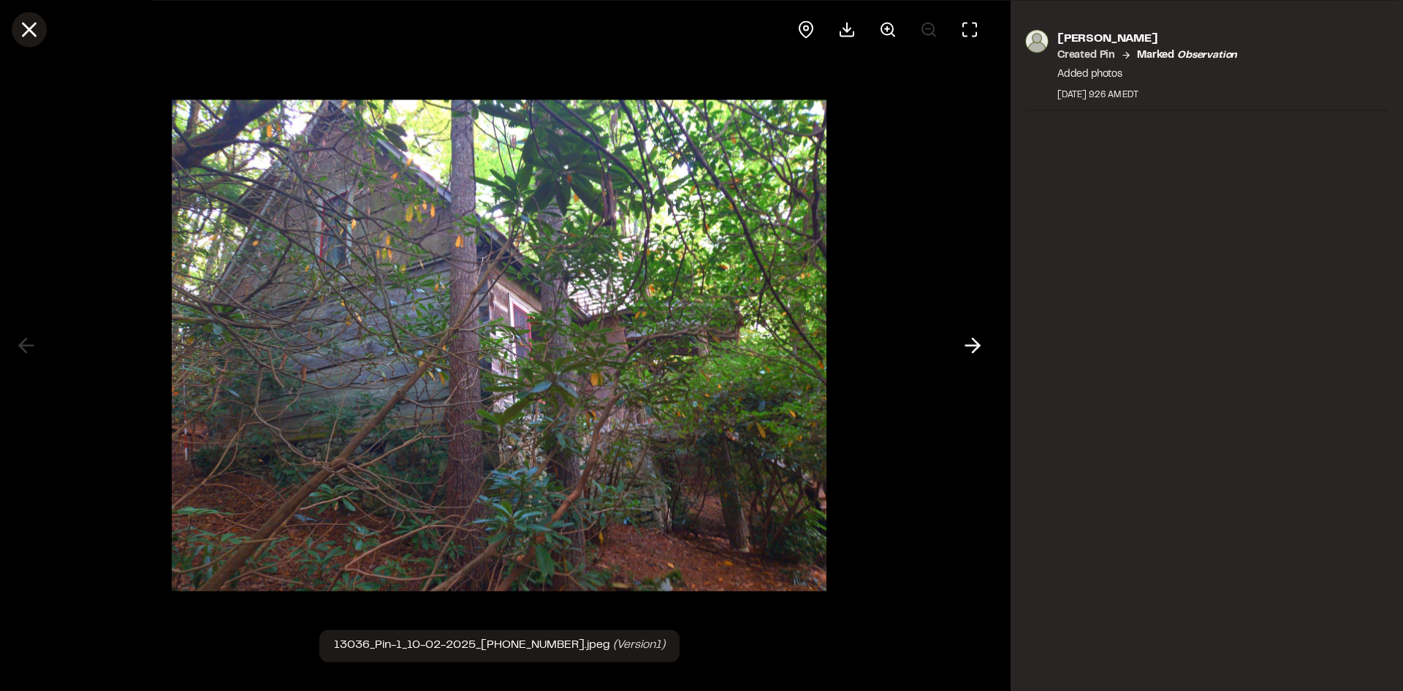
click at [40, 37] on icon at bounding box center [29, 29] width 25 height 25
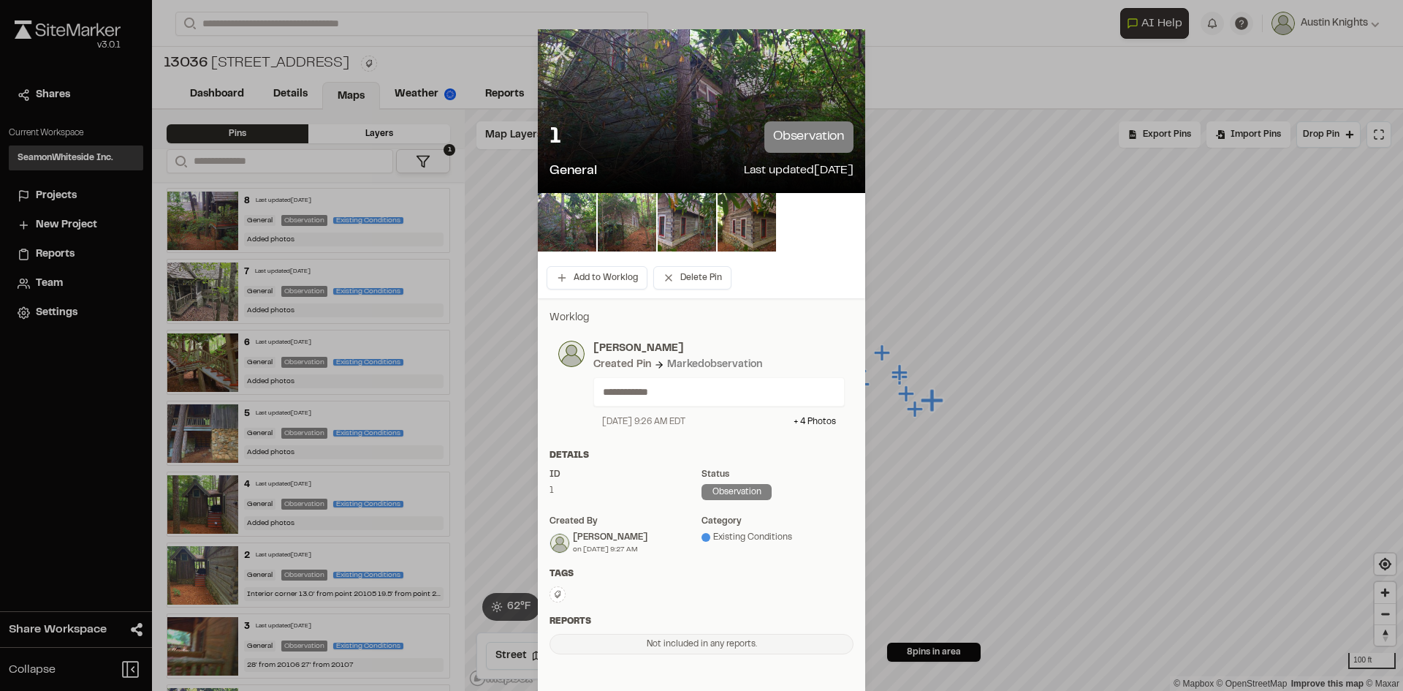
click at [558, 53] on line at bounding box center [562, 54] width 12 height 12
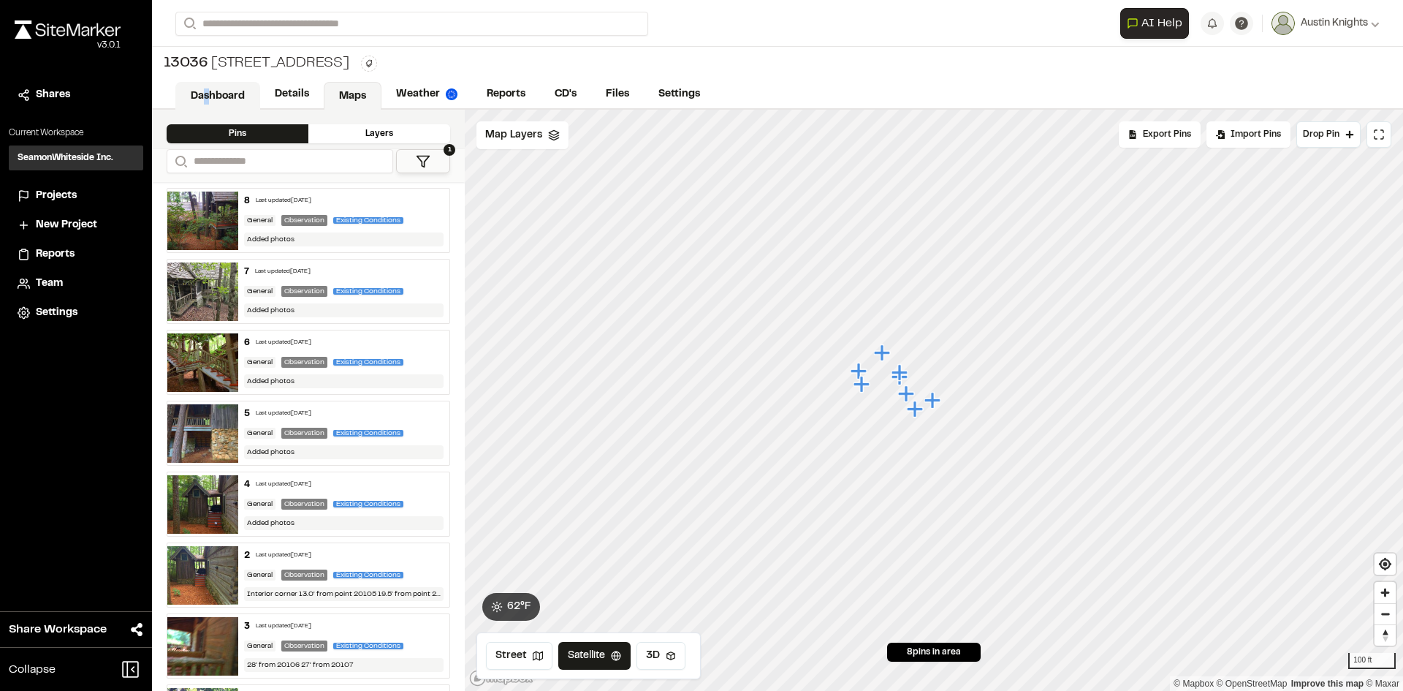
click at [207, 92] on link "Dashboard" at bounding box center [217, 96] width 85 height 28
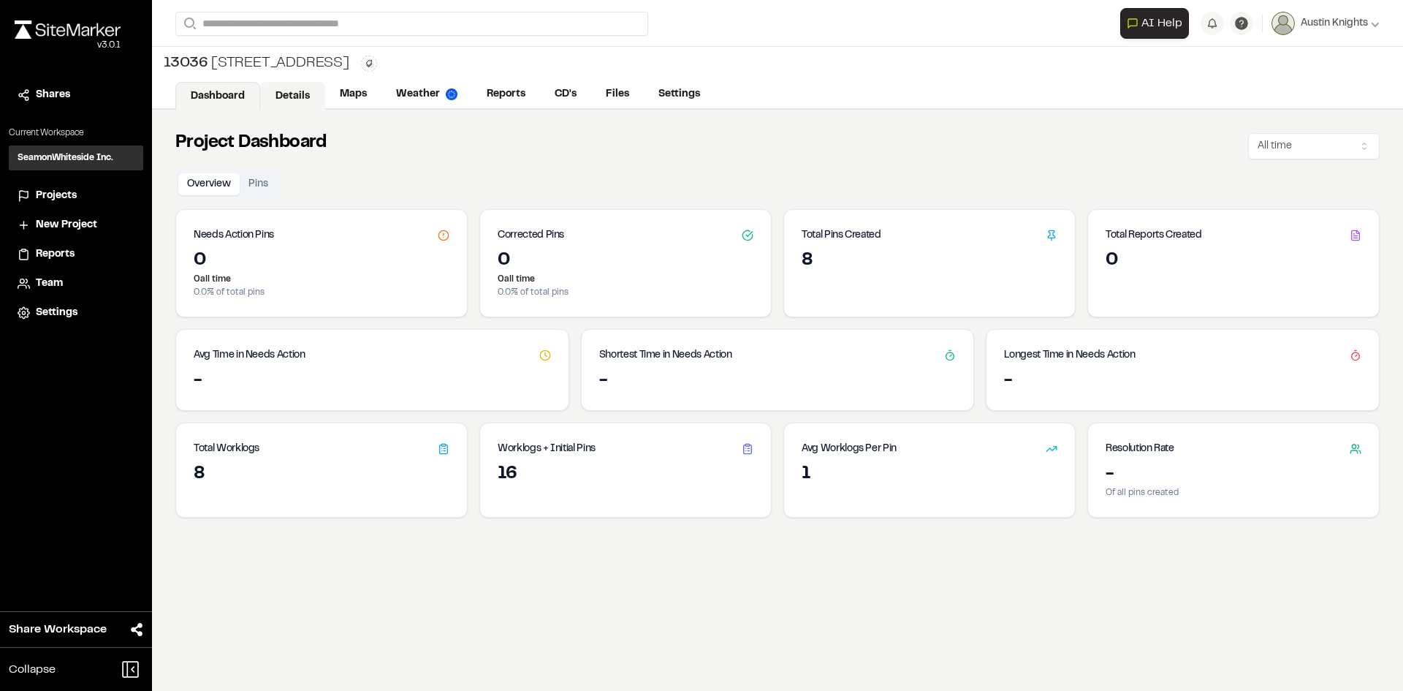
click at [279, 96] on link "Details" at bounding box center [292, 96] width 65 height 28
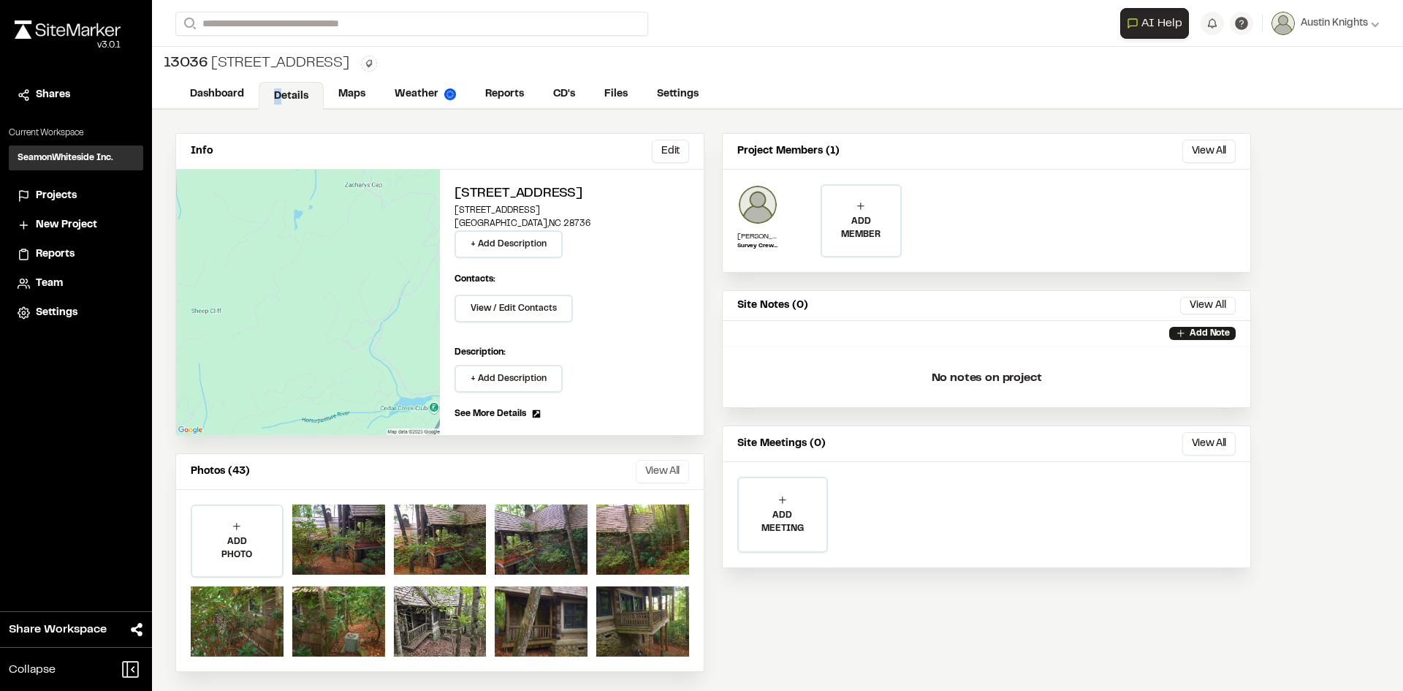
click at [661, 471] on button "View All" at bounding box center [662, 471] width 53 height 23
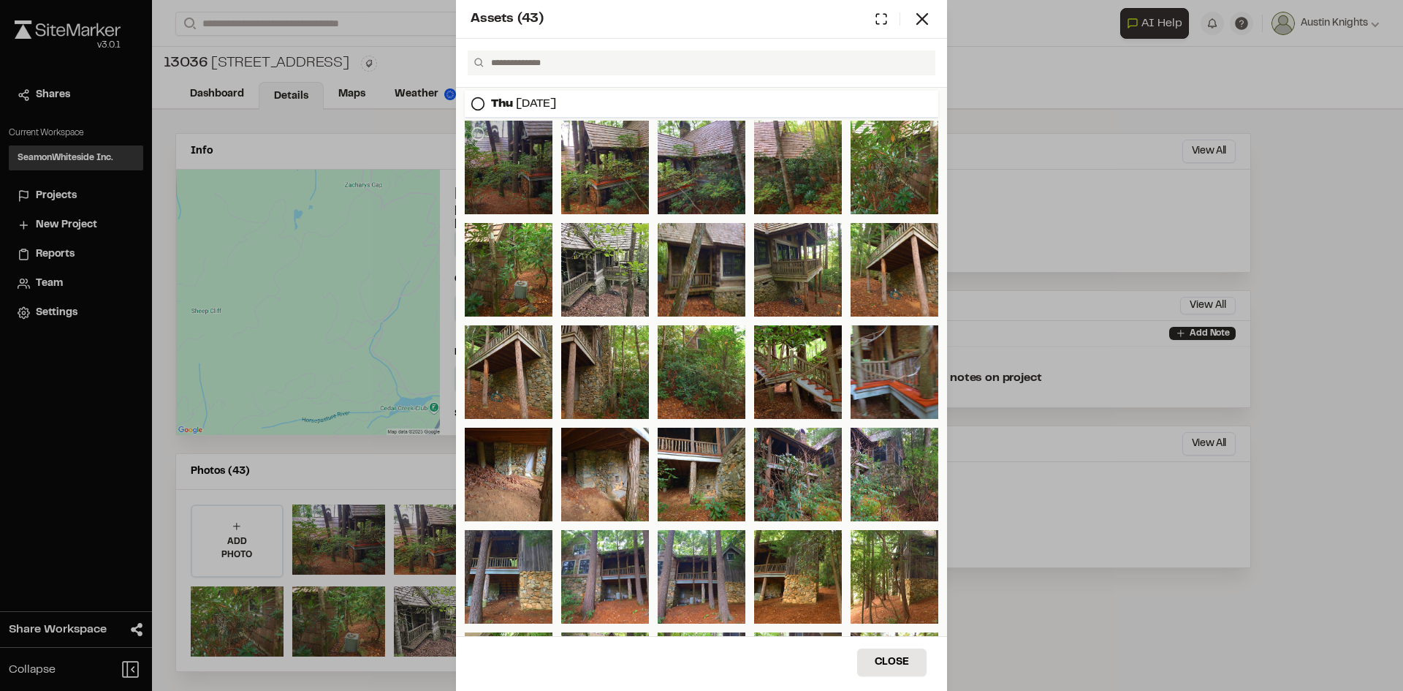
click at [536, 156] on div at bounding box center [509, 168] width 88 height 94
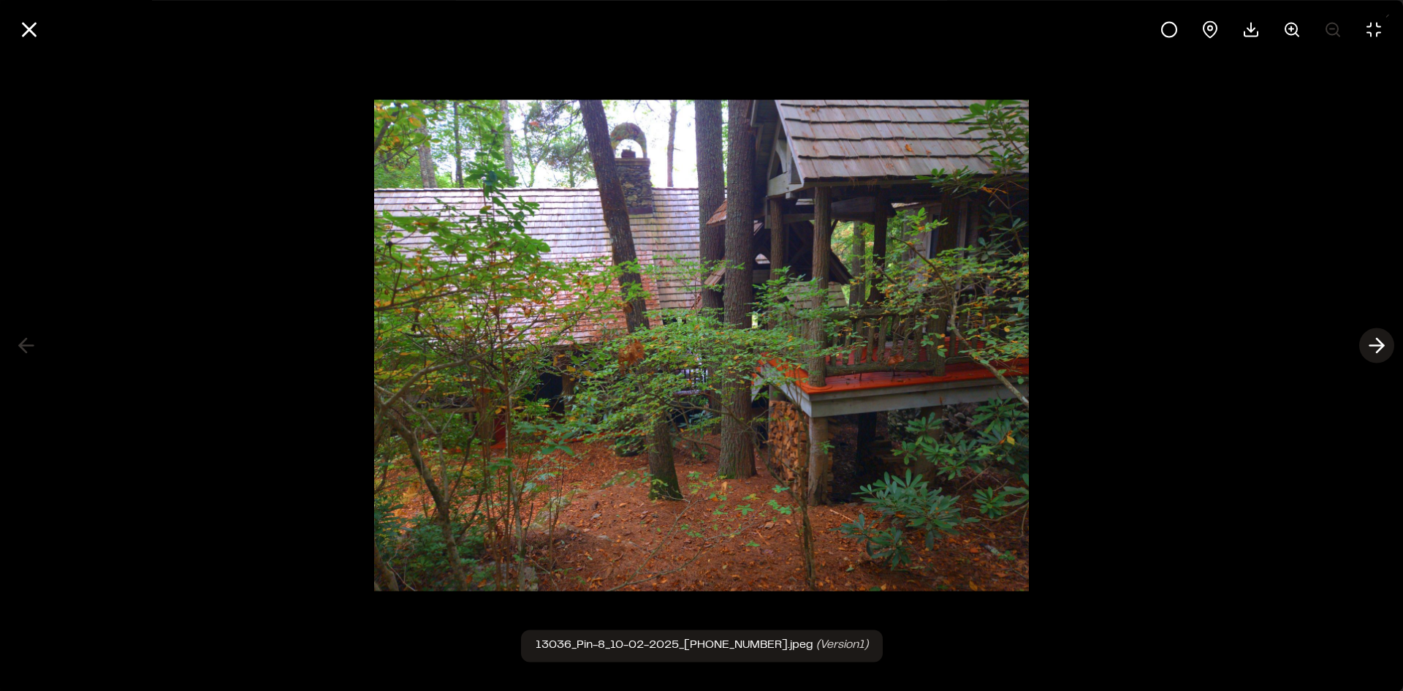
click at [1384, 345] on polyline at bounding box center [1380, 345] width 7 height 14
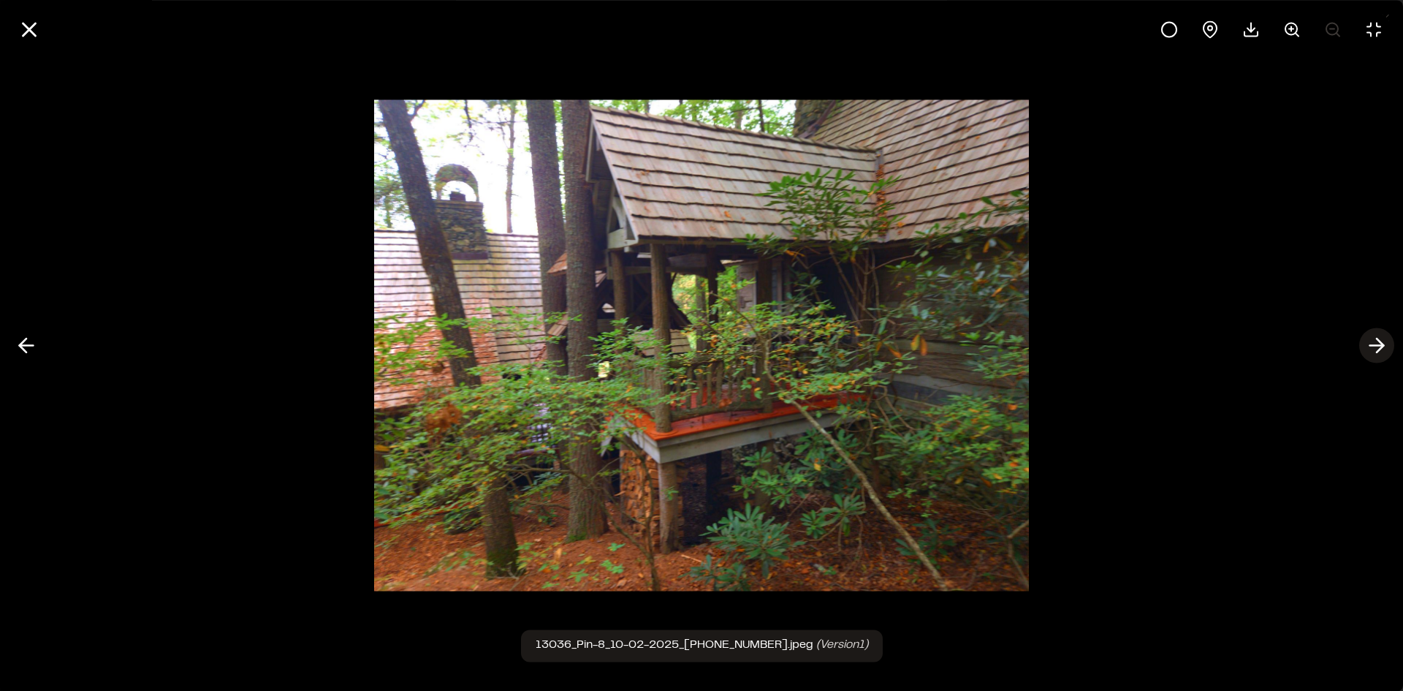
click at [1384, 345] on polyline at bounding box center [1380, 345] width 7 height 14
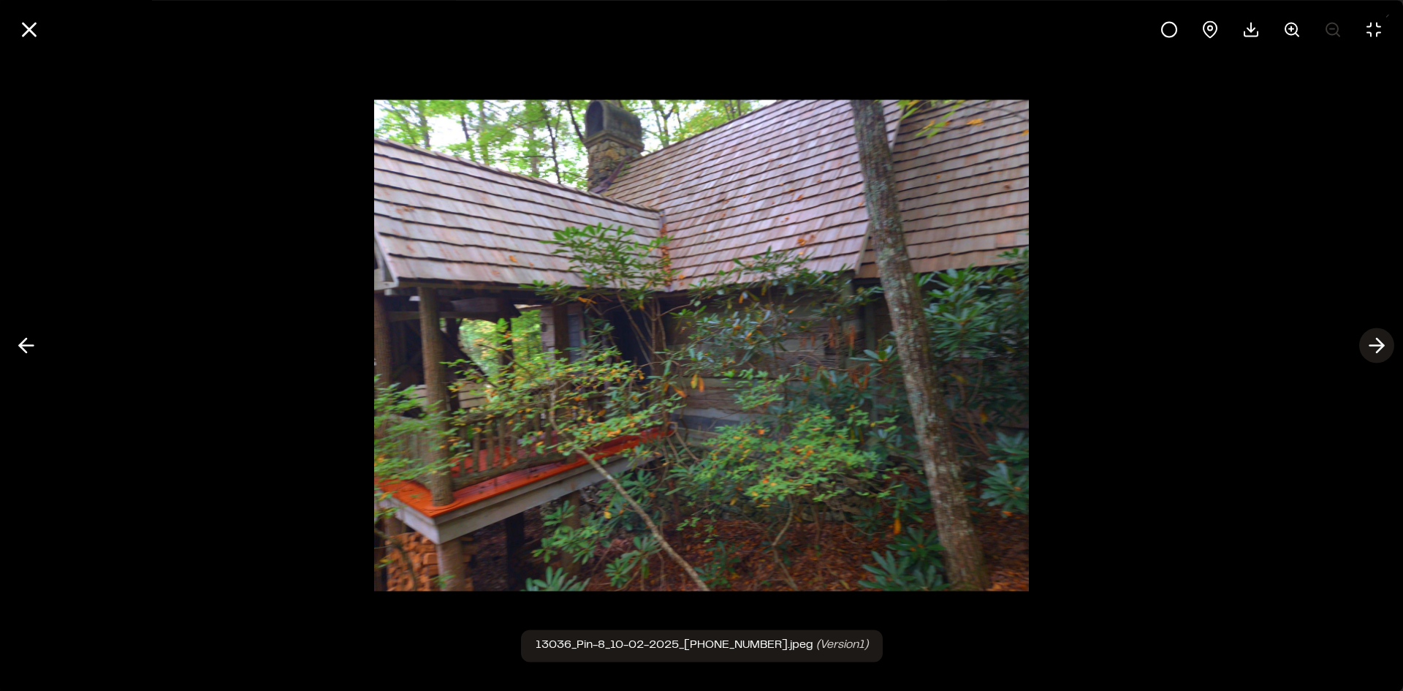
click at [1384, 345] on polyline at bounding box center [1380, 345] width 7 height 14
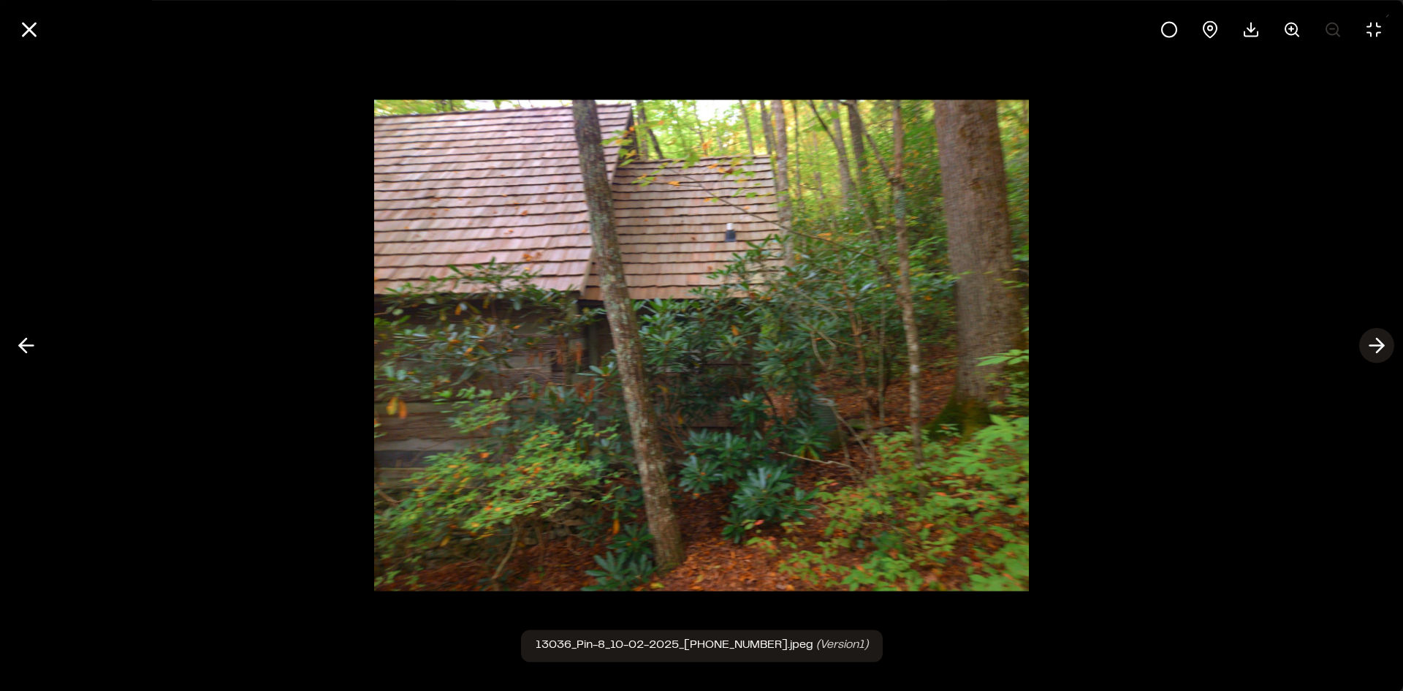
click at [1384, 345] on polyline at bounding box center [1380, 345] width 7 height 14
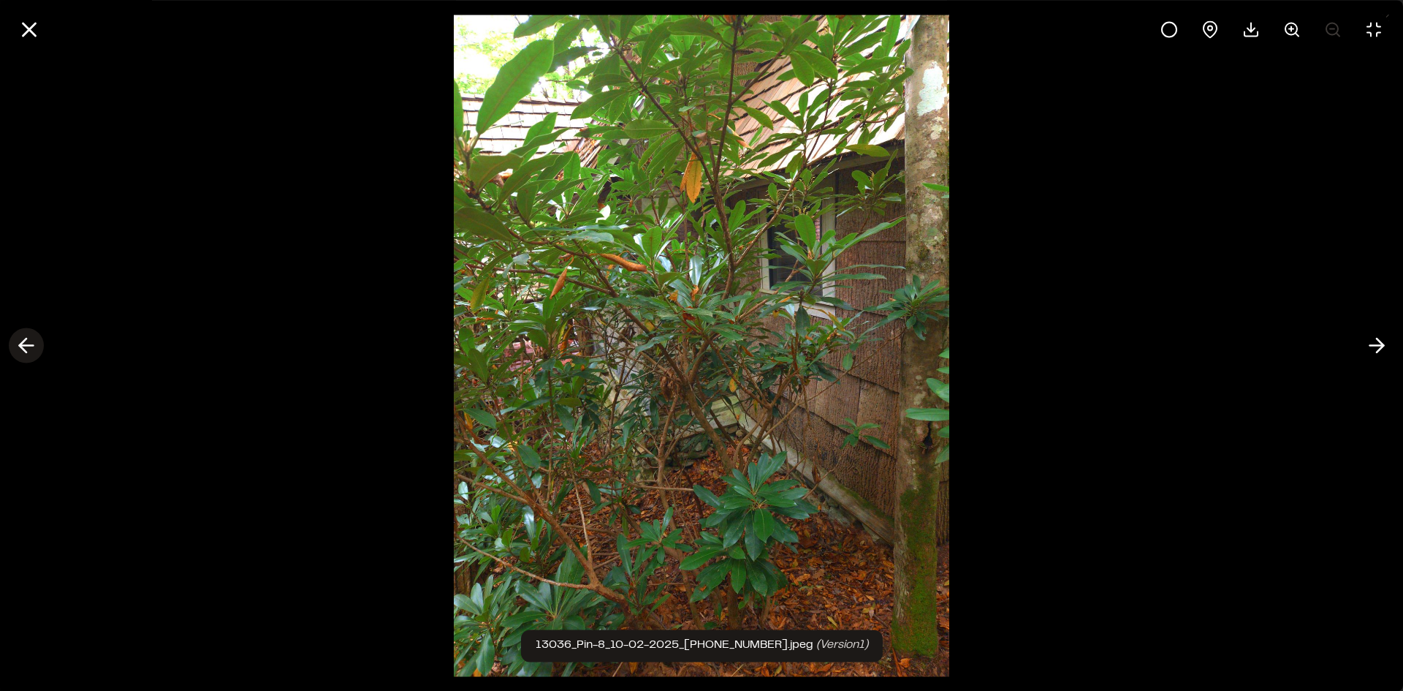
click at [28, 343] on icon at bounding box center [26, 345] width 23 height 25
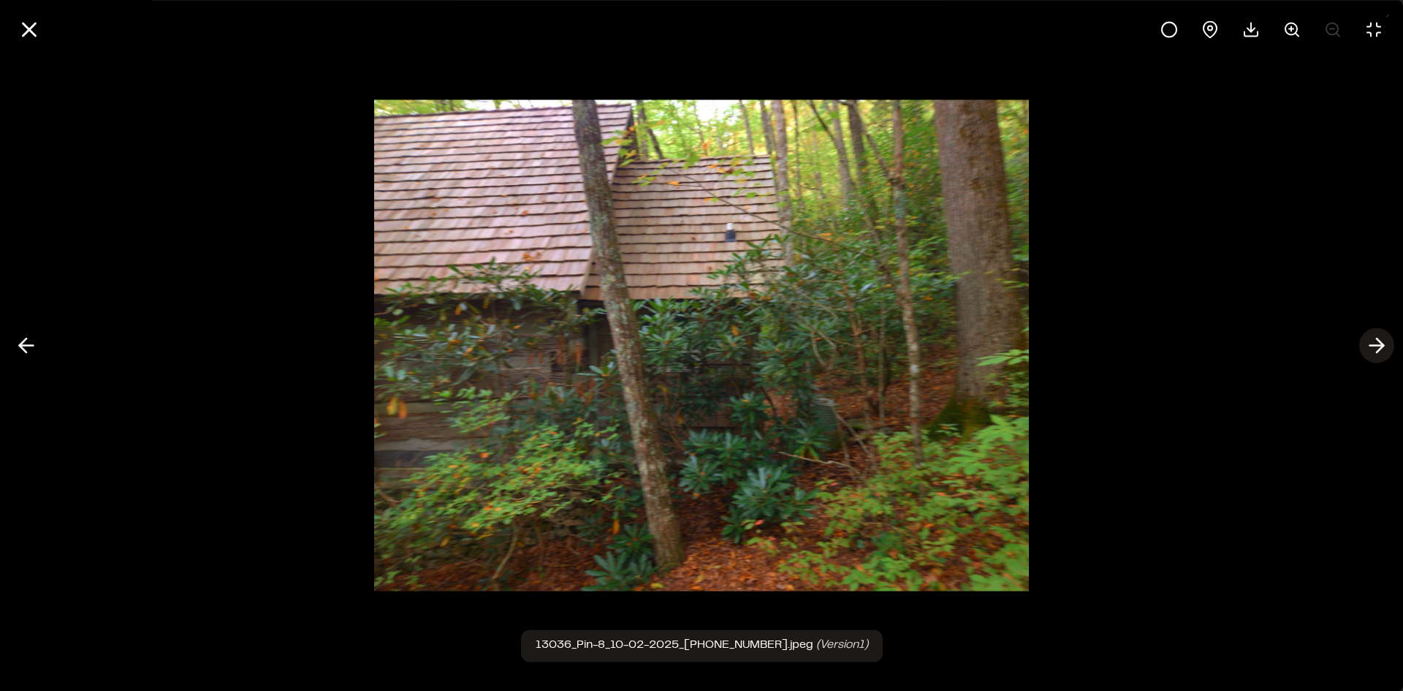
click at [1383, 349] on icon at bounding box center [1376, 345] width 23 height 25
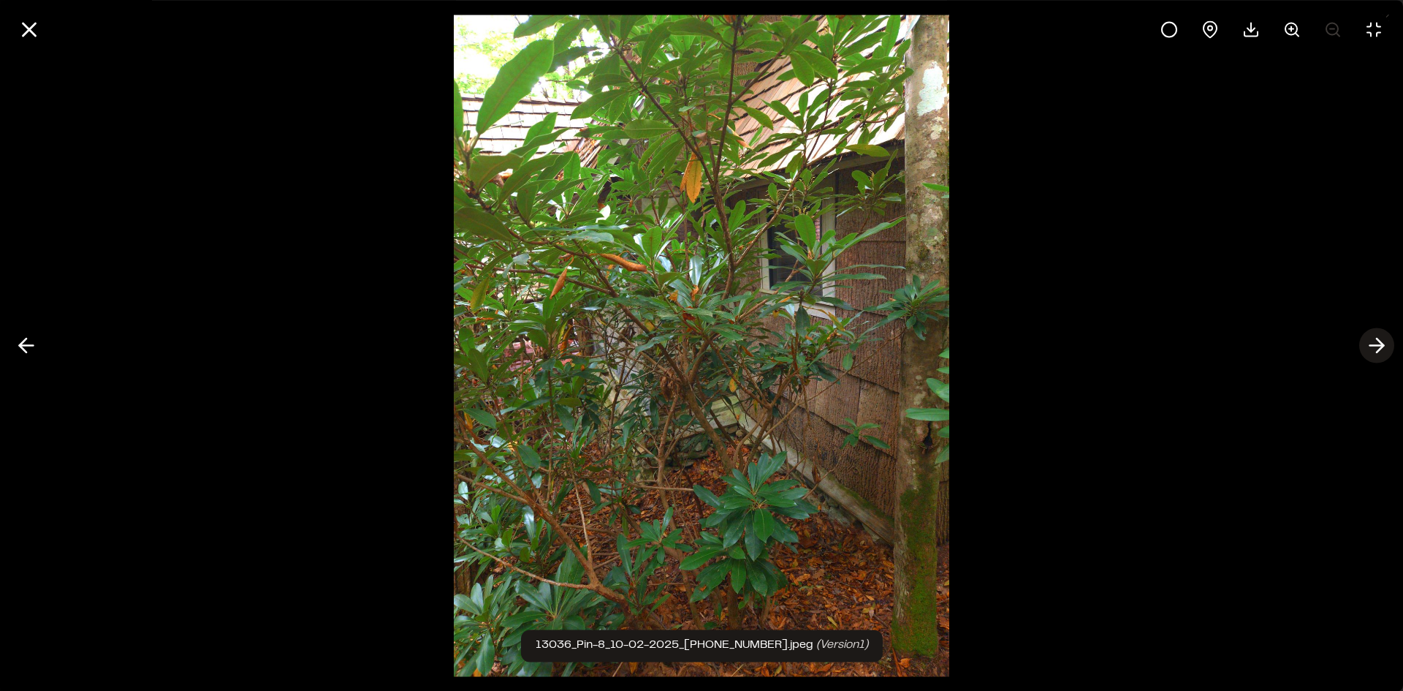
click at [1383, 349] on icon at bounding box center [1376, 345] width 23 height 25
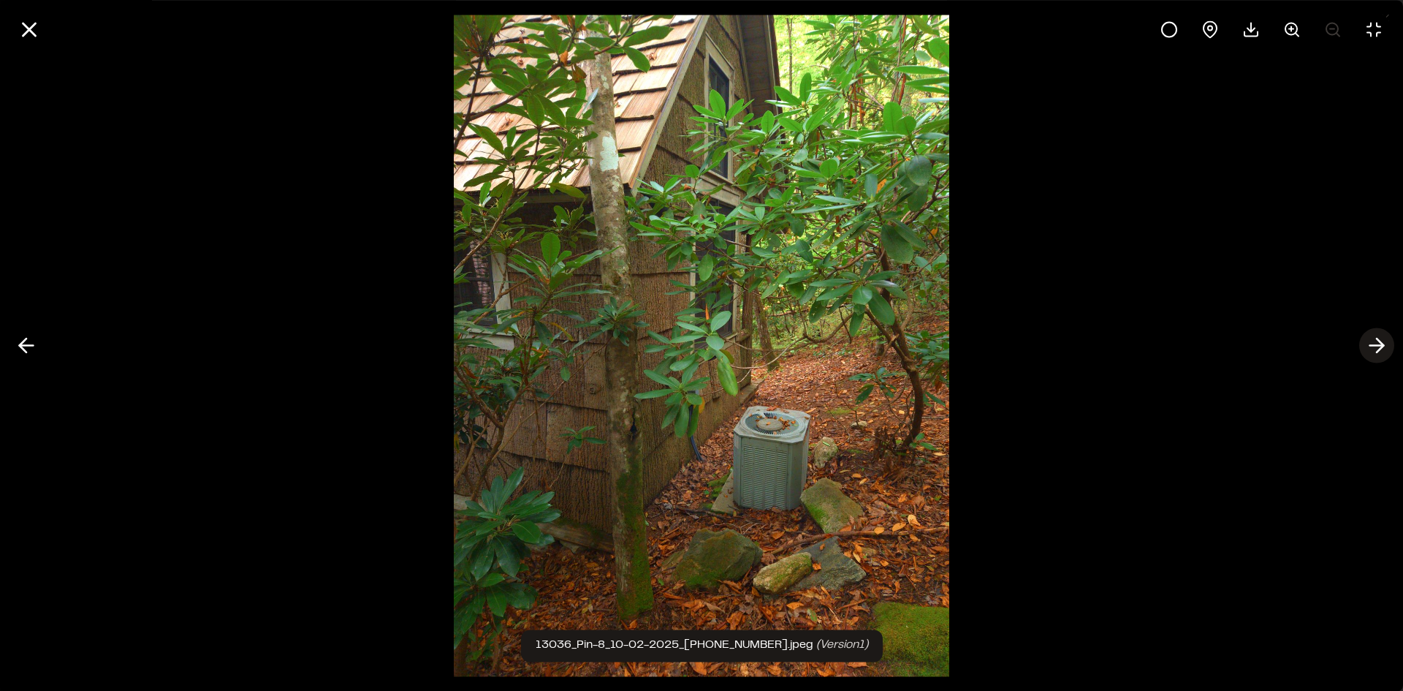
click at [1381, 346] on line at bounding box center [1377, 346] width 14 height 0
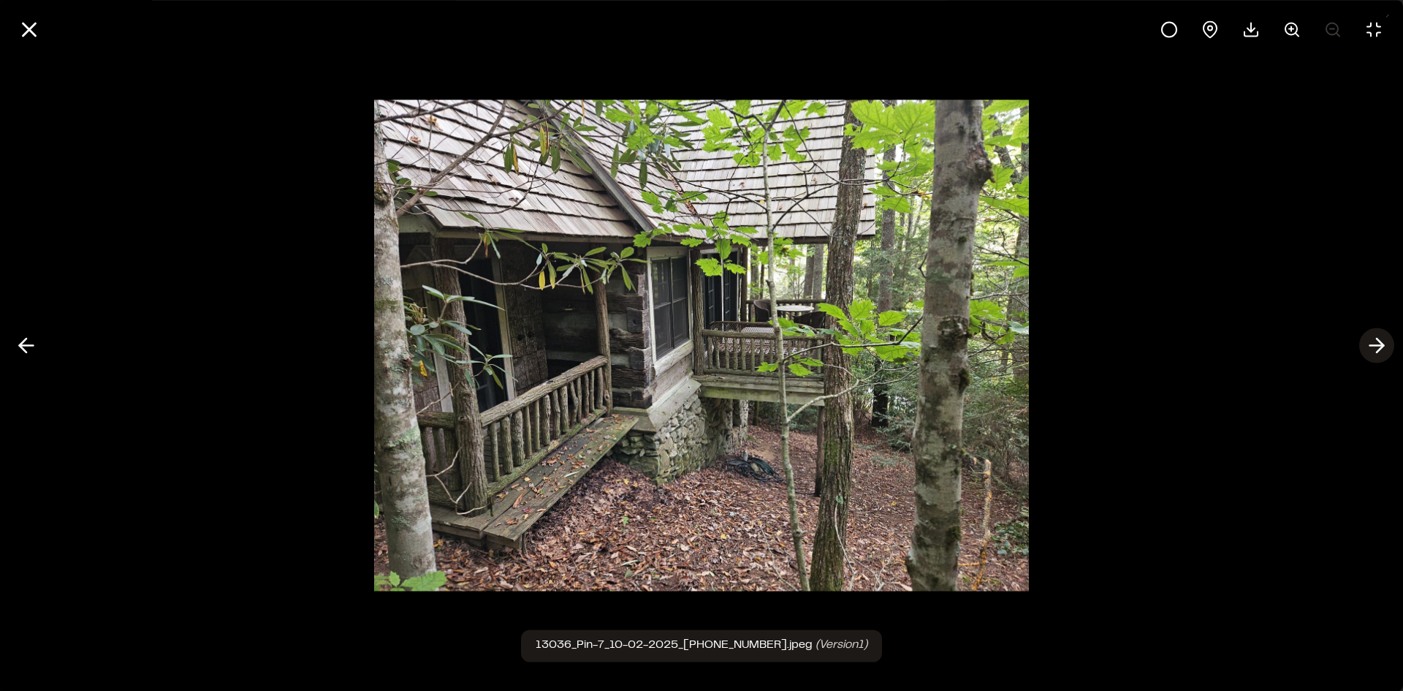
click at [1381, 346] on line at bounding box center [1377, 346] width 14 height 0
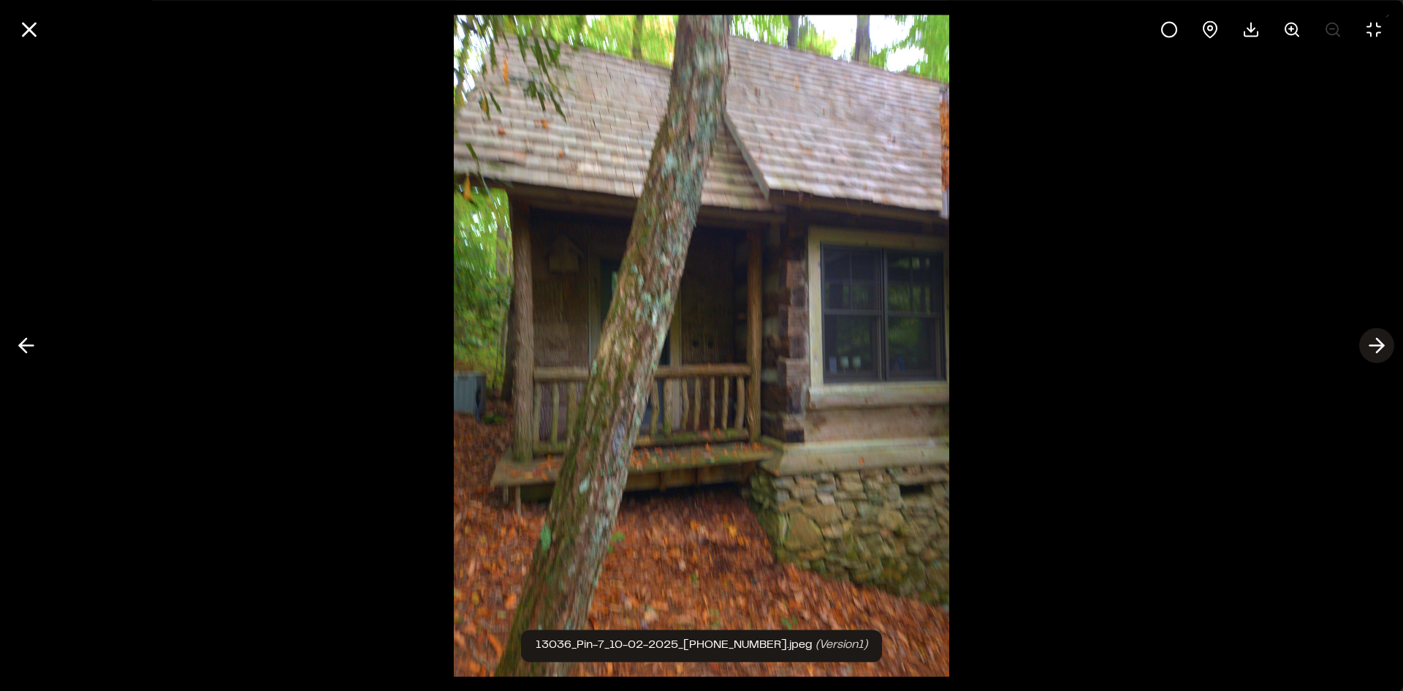
click at [1381, 346] on line at bounding box center [1377, 346] width 14 height 0
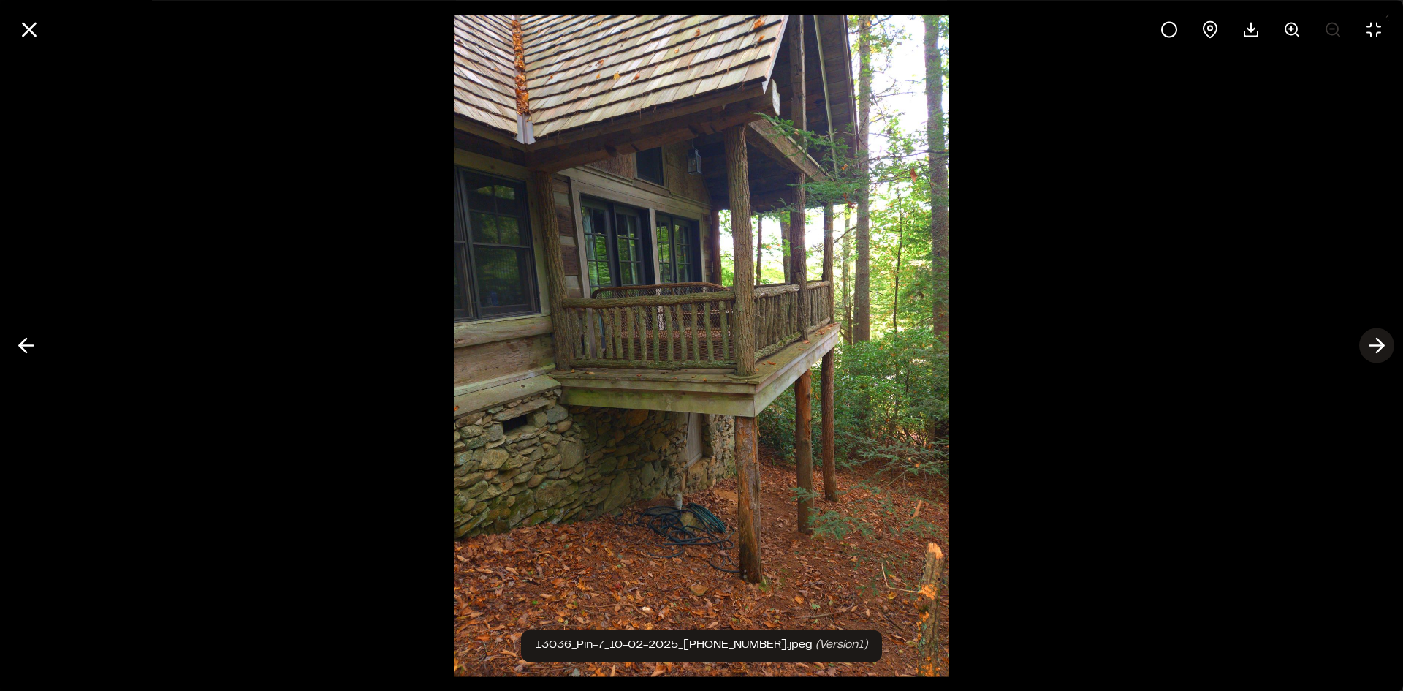
click at [1381, 346] on line at bounding box center [1377, 346] width 14 height 0
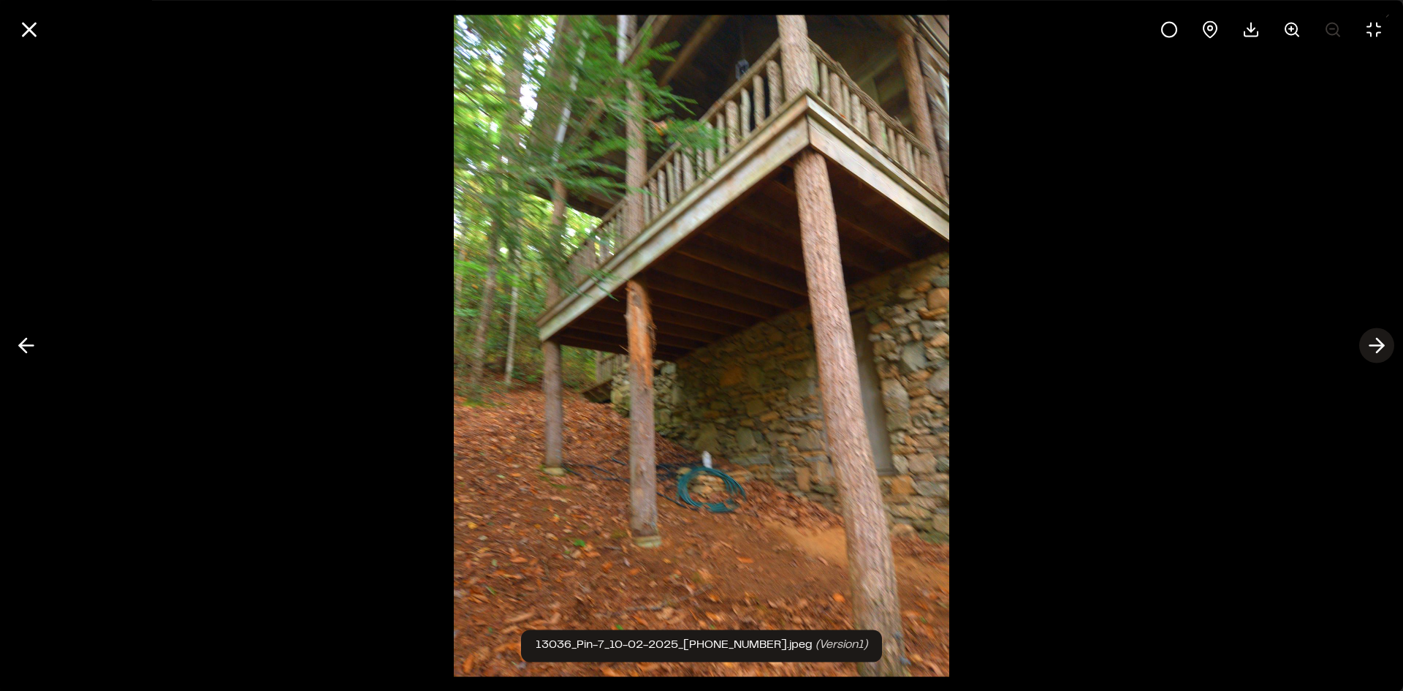
click at [1381, 346] on line at bounding box center [1377, 346] width 14 height 0
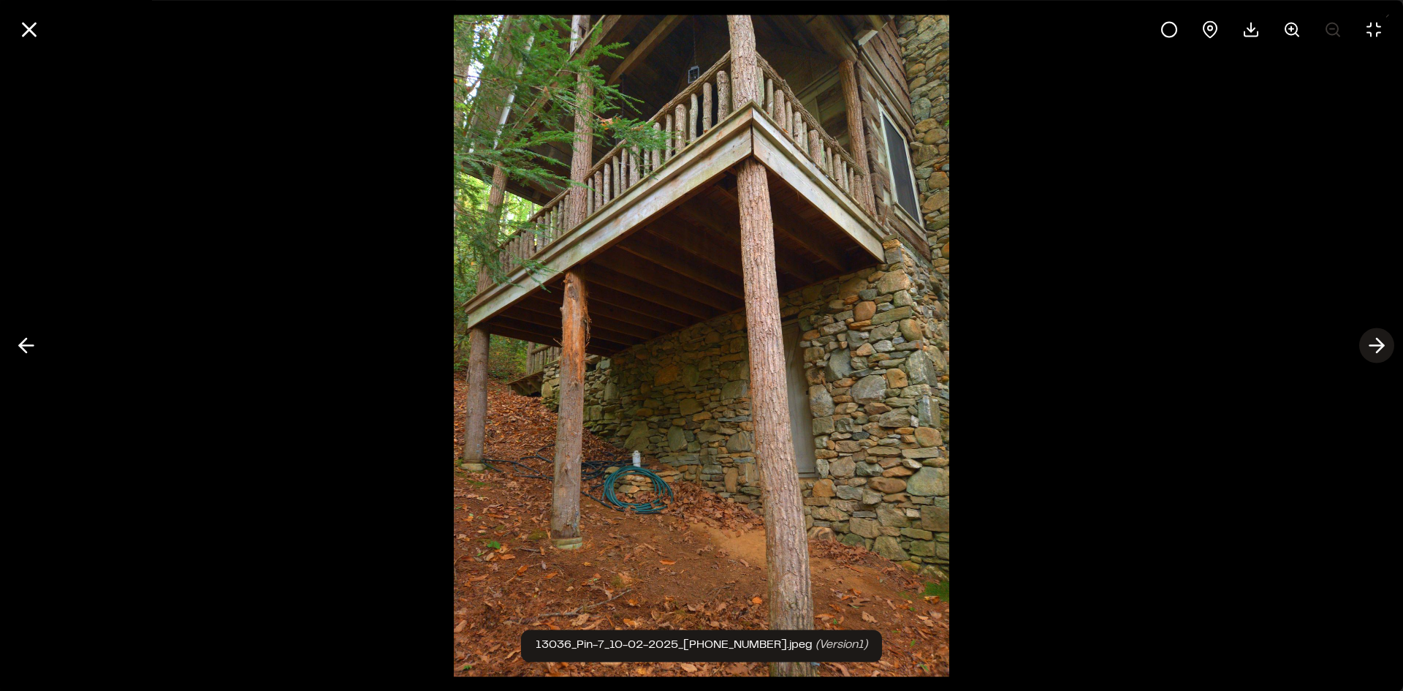
click at [1381, 346] on line at bounding box center [1377, 346] width 14 height 0
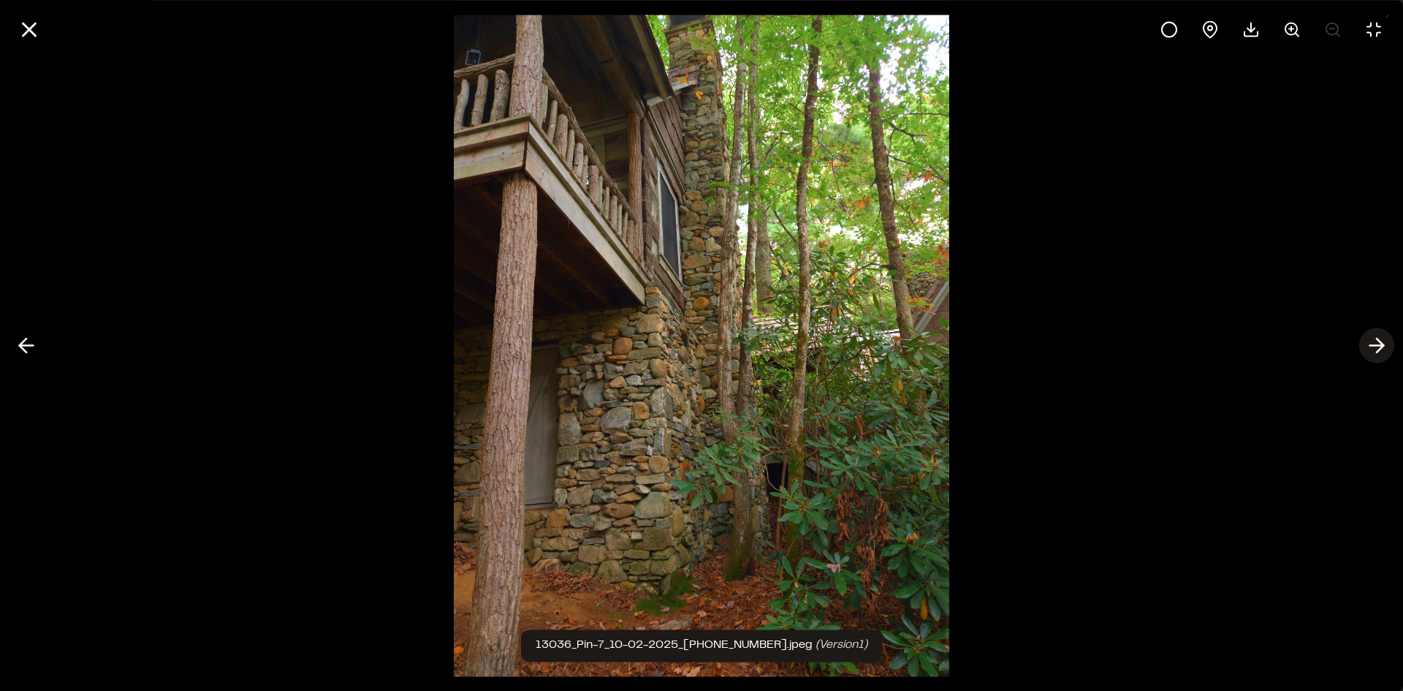
click at [1381, 346] on line at bounding box center [1377, 346] width 14 height 0
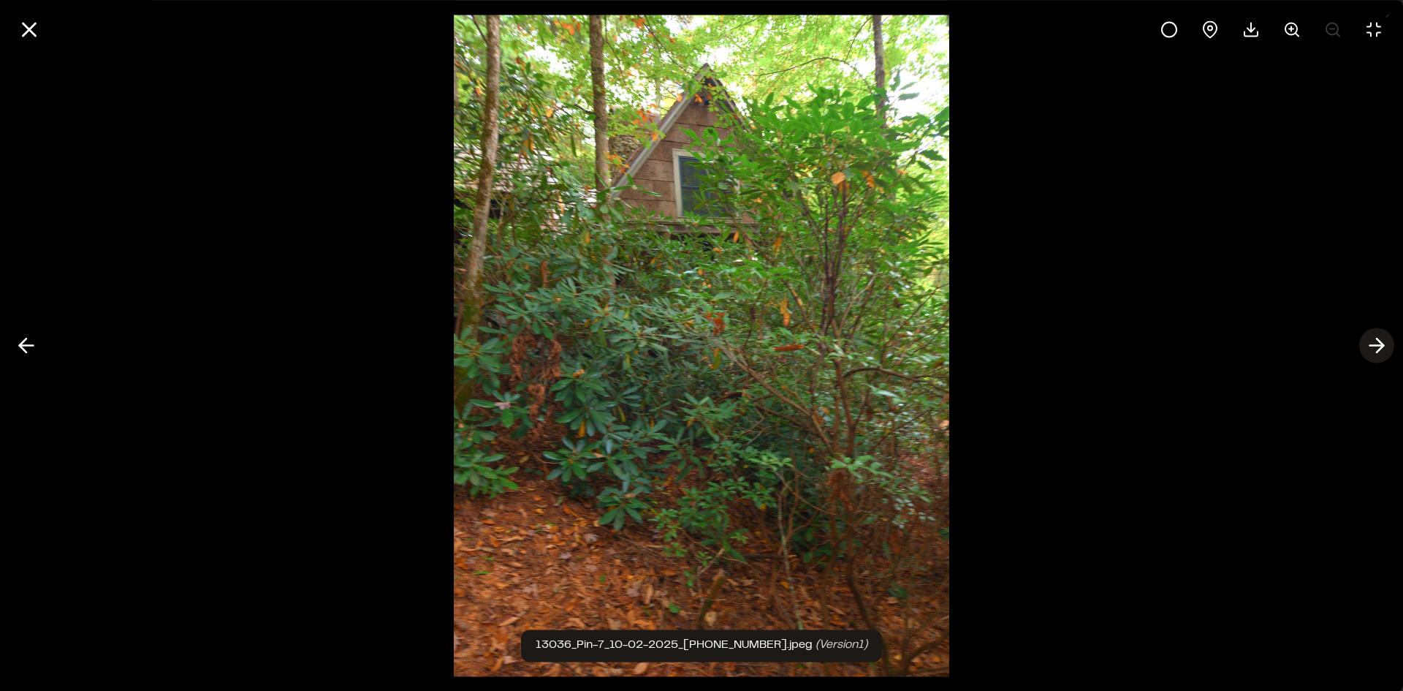
click at [1381, 346] on line at bounding box center [1377, 346] width 14 height 0
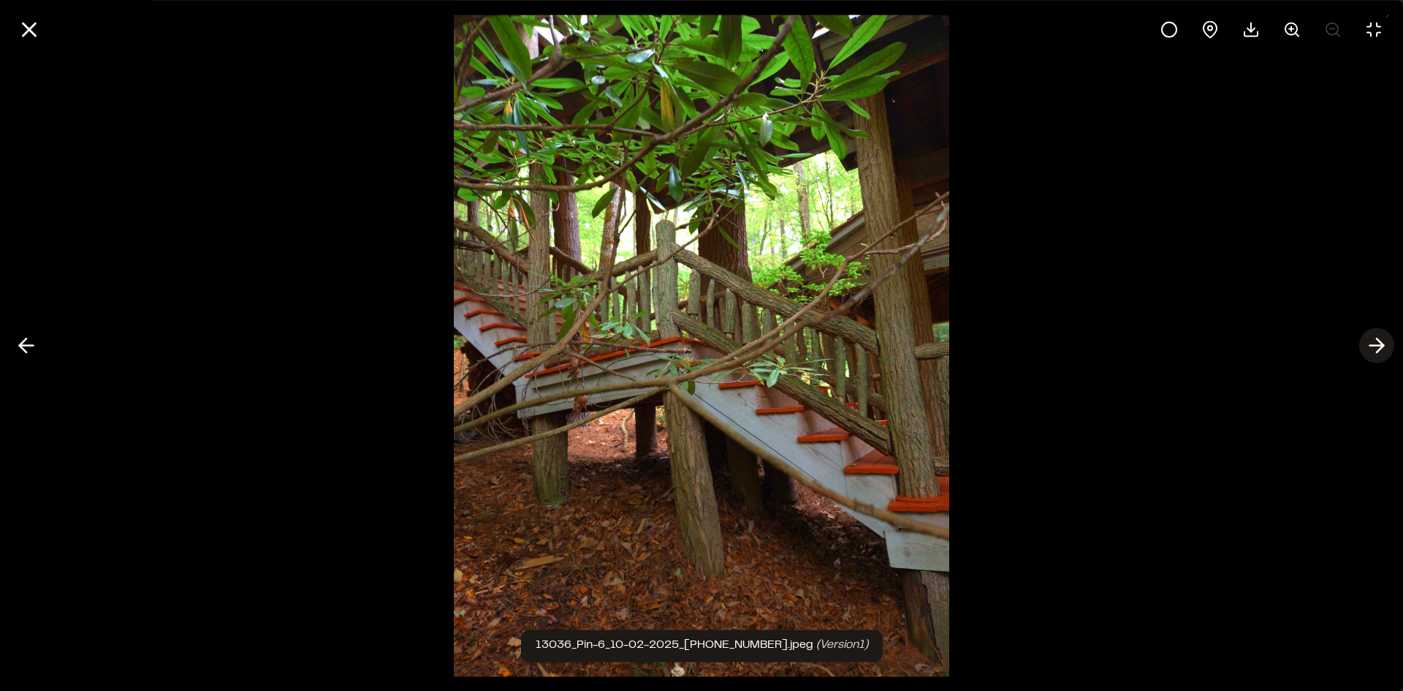
click at [1381, 346] on line at bounding box center [1377, 346] width 14 height 0
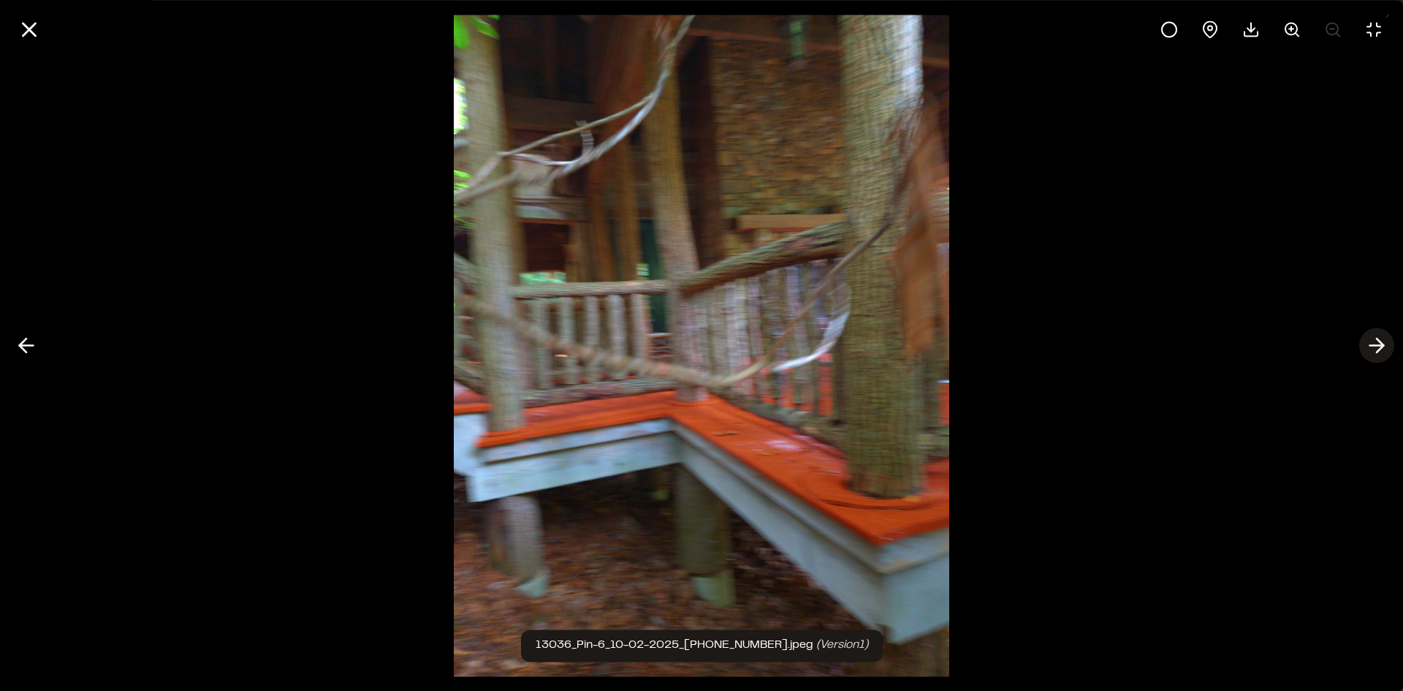
click at [1371, 347] on icon at bounding box center [1376, 345] width 23 height 25
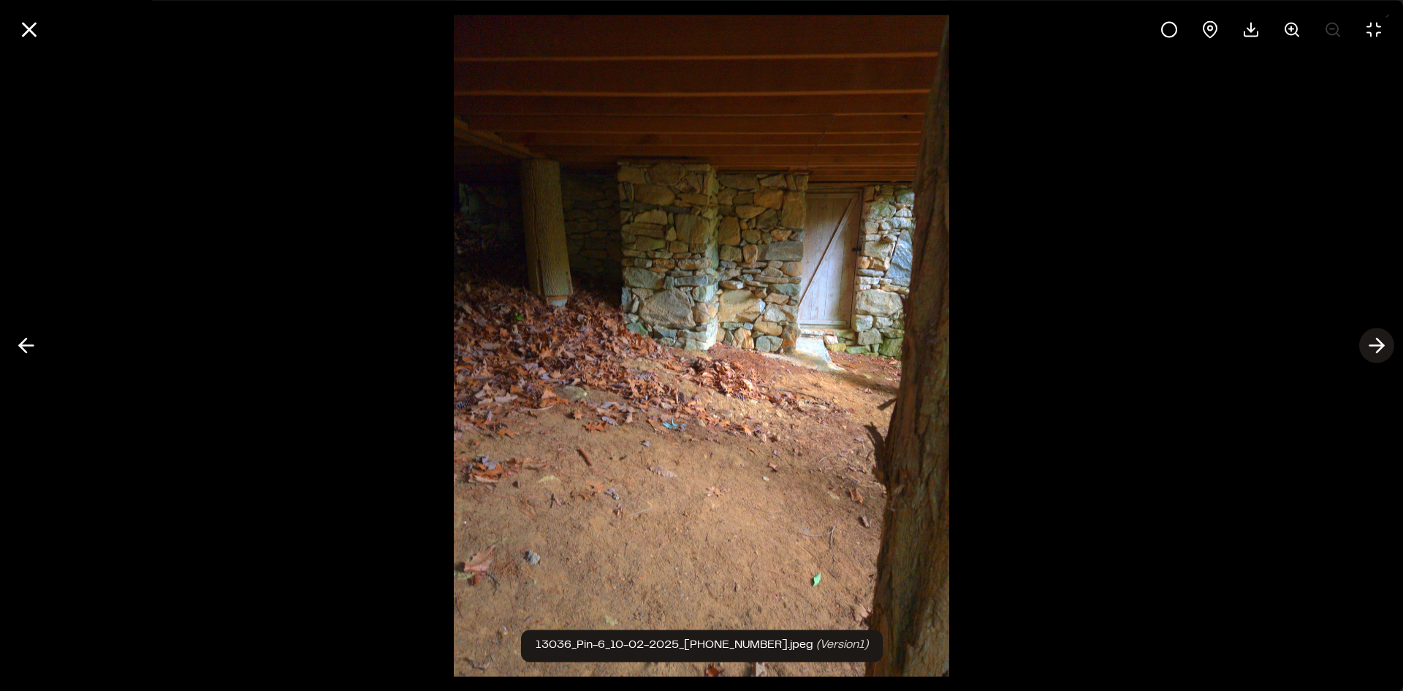
click at [1371, 347] on icon at bounding box center [1376, 345] width 23 height 25
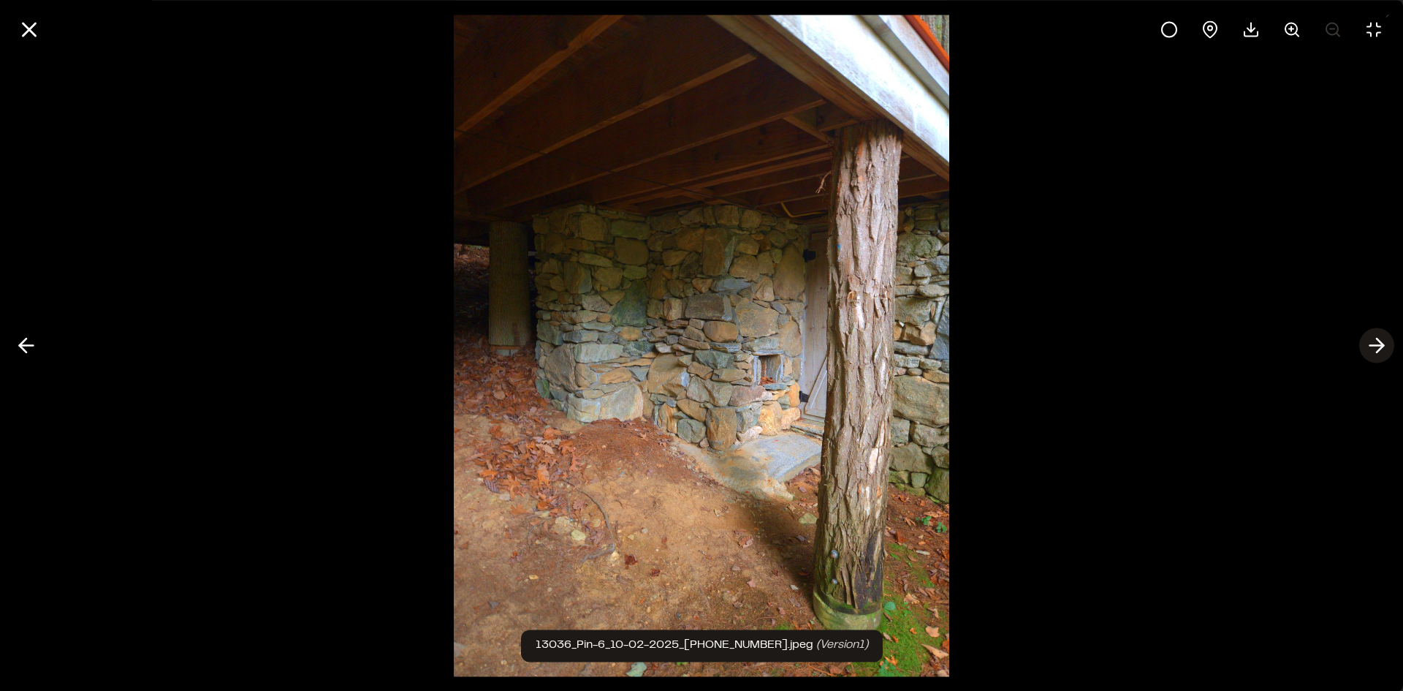
click at [1371, 347] on icon at bounding box center [1376, 345] width 23 height 25
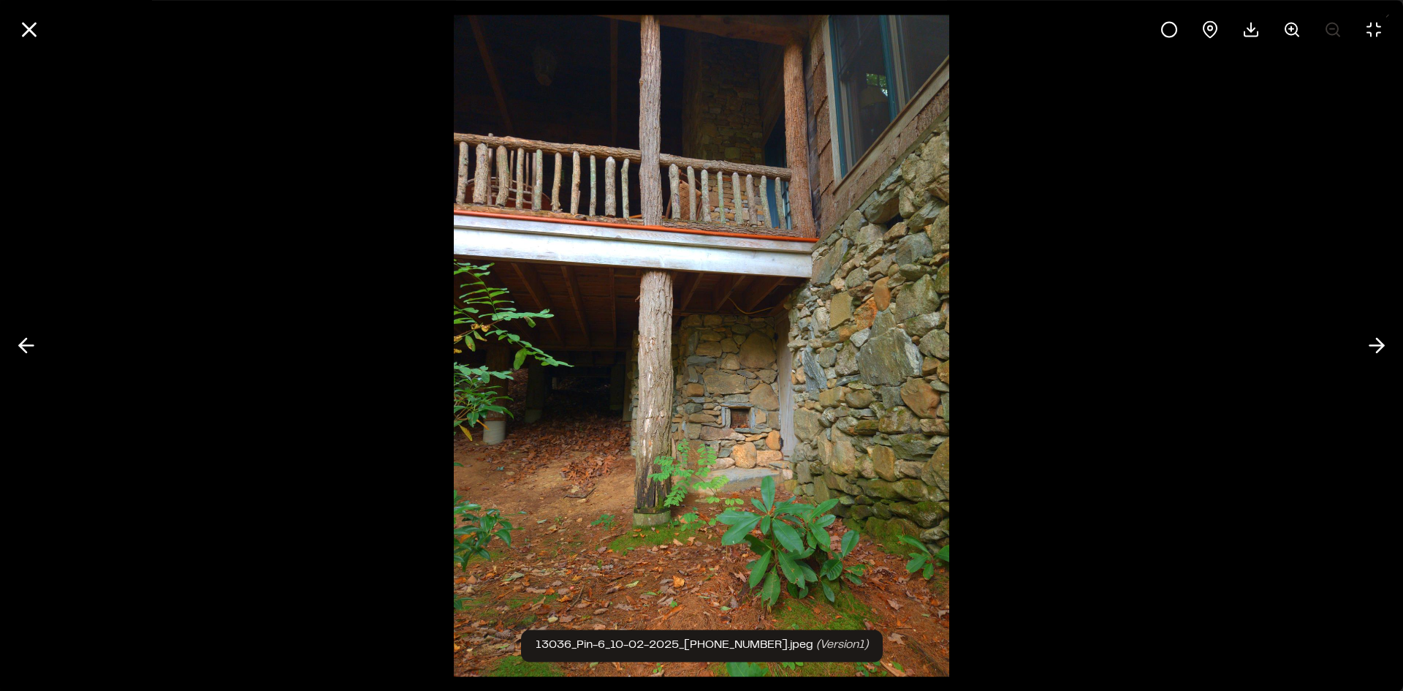
click at [723, 422] on img at bounding box center [702, 345] width 496 height 691
click at [1380, 346] on icon at bounding box center [1376, 345] width 23 height 25
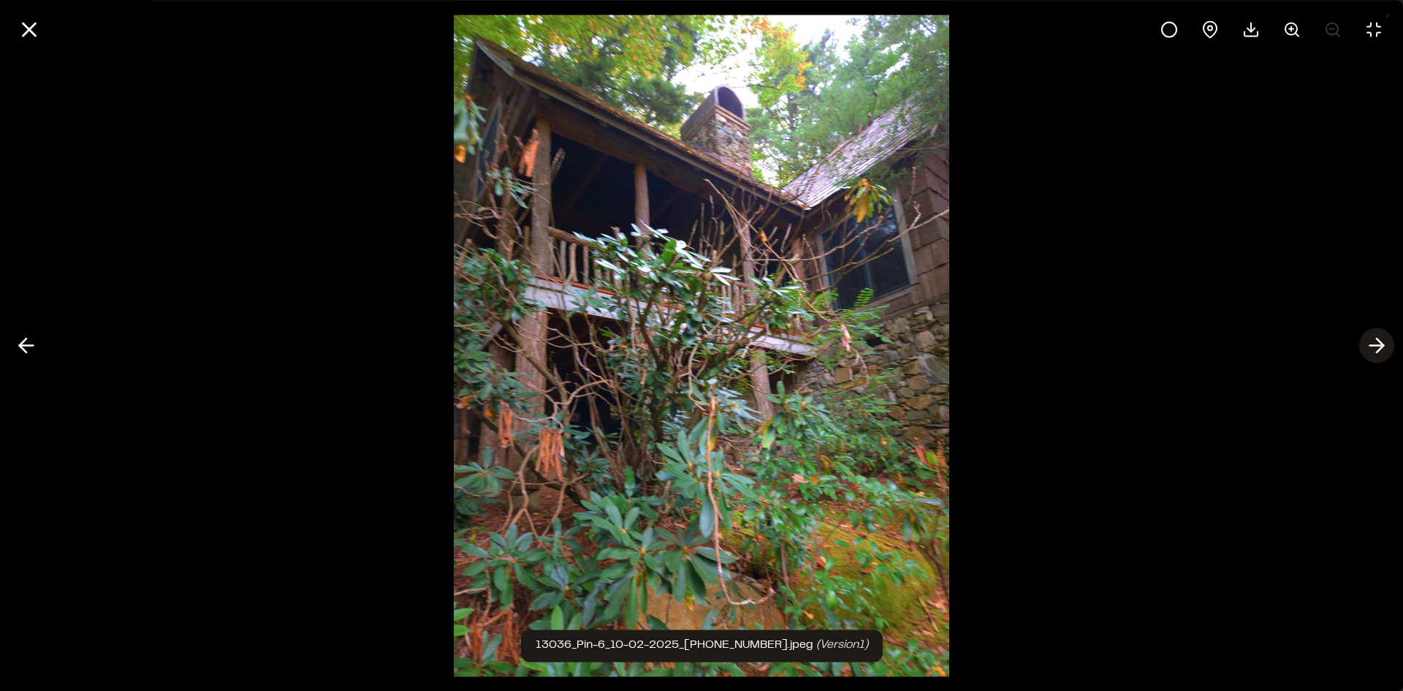
click at [1380, 346] on icon at bounding box center [1376, 345] width 23 height 25
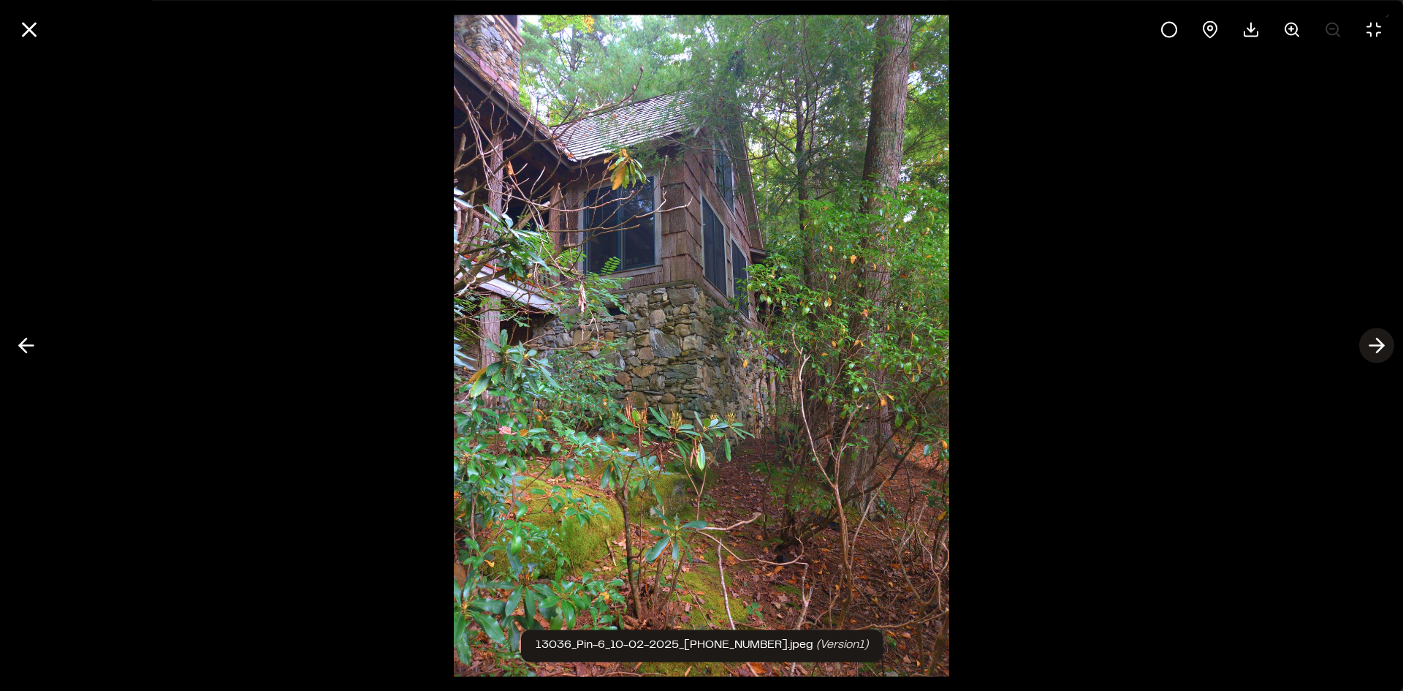
click at [1380, 346] on icon at bounding box center [1376, 345] width 23 height 25
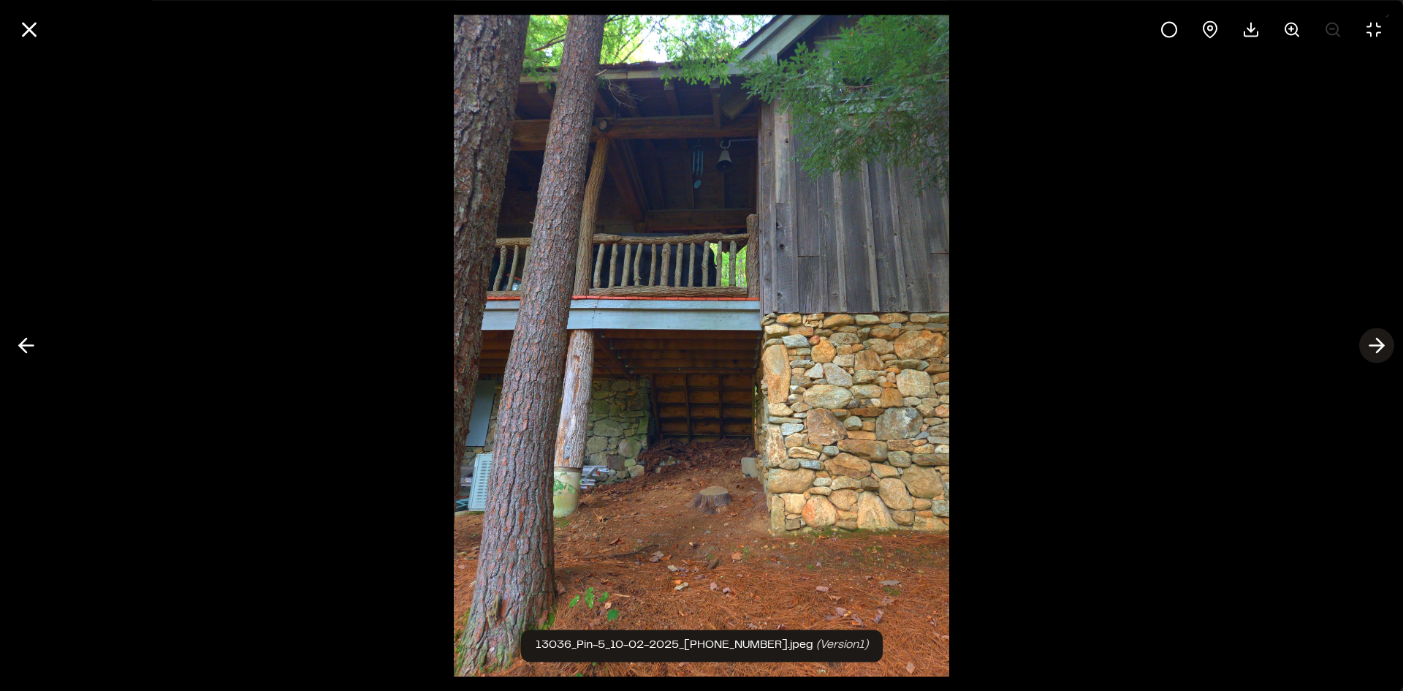
click at [1380, 346] on icon at bounding box center [1376, 345] width 23 height 25
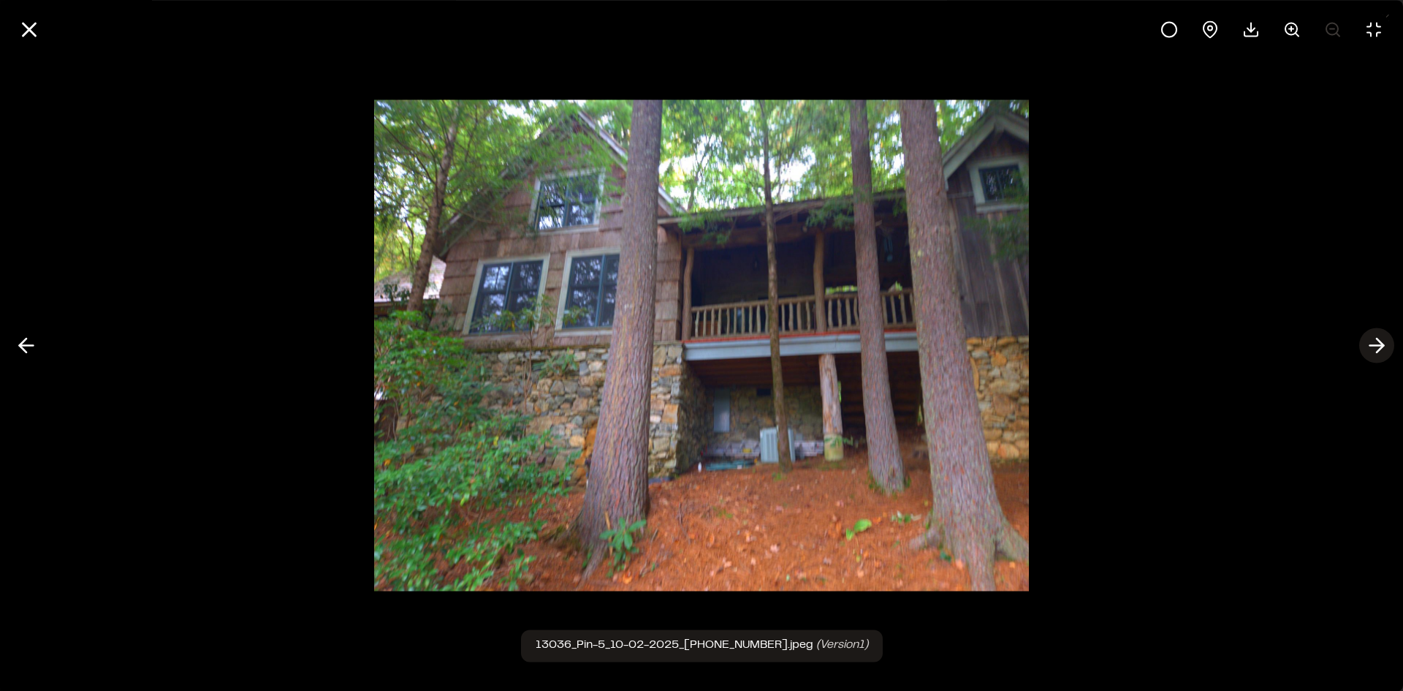
click at [1380, 346] on icon at bounding box center [1376, 345] width 23 height 25
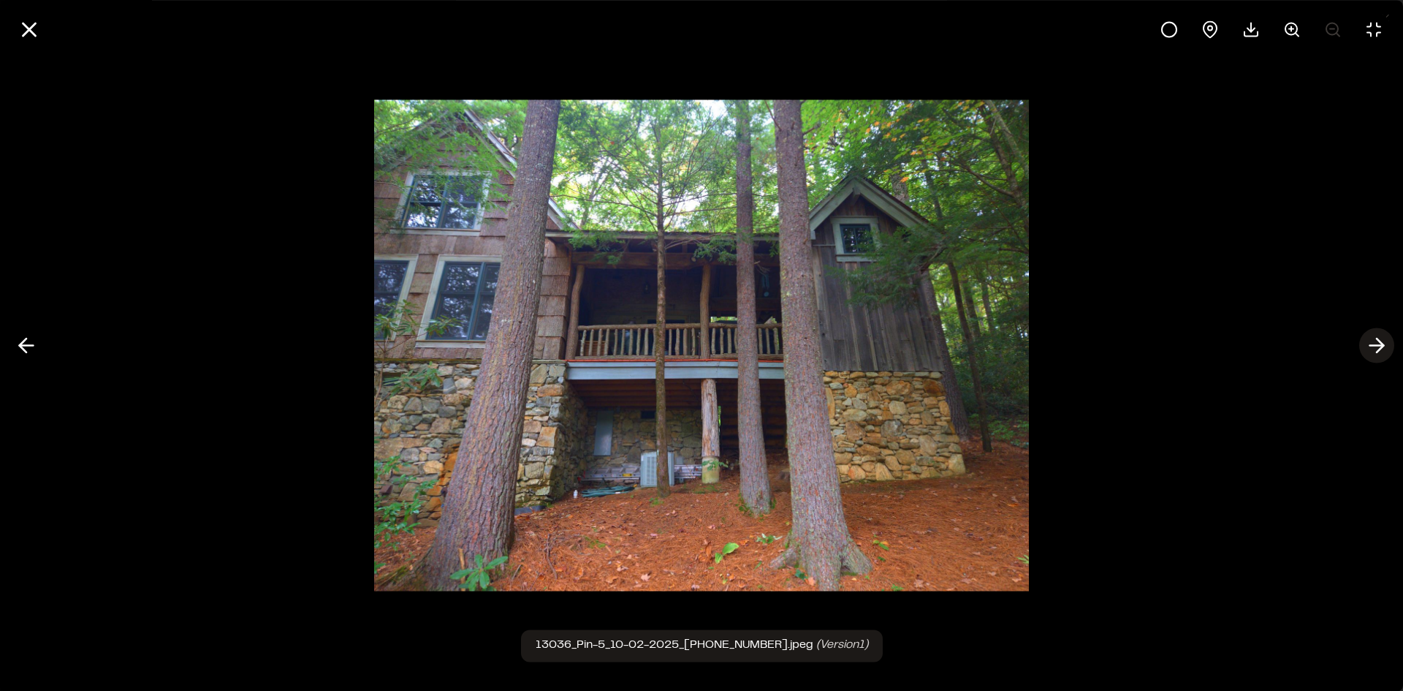
click at [1380, 346] on icon at bounding box center [1376, 345] width 23 height 25
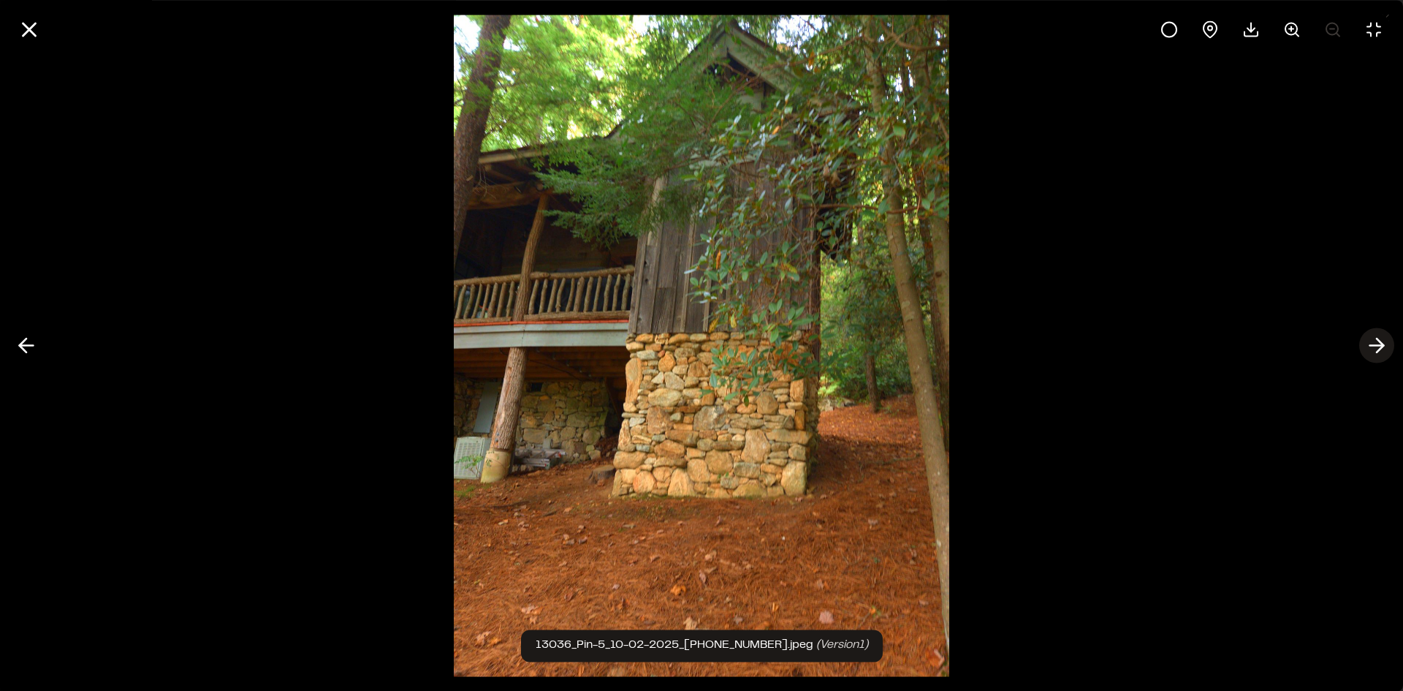
click at [1380, 346] on icon at bounding box center [1376, 345] width 23 height 25
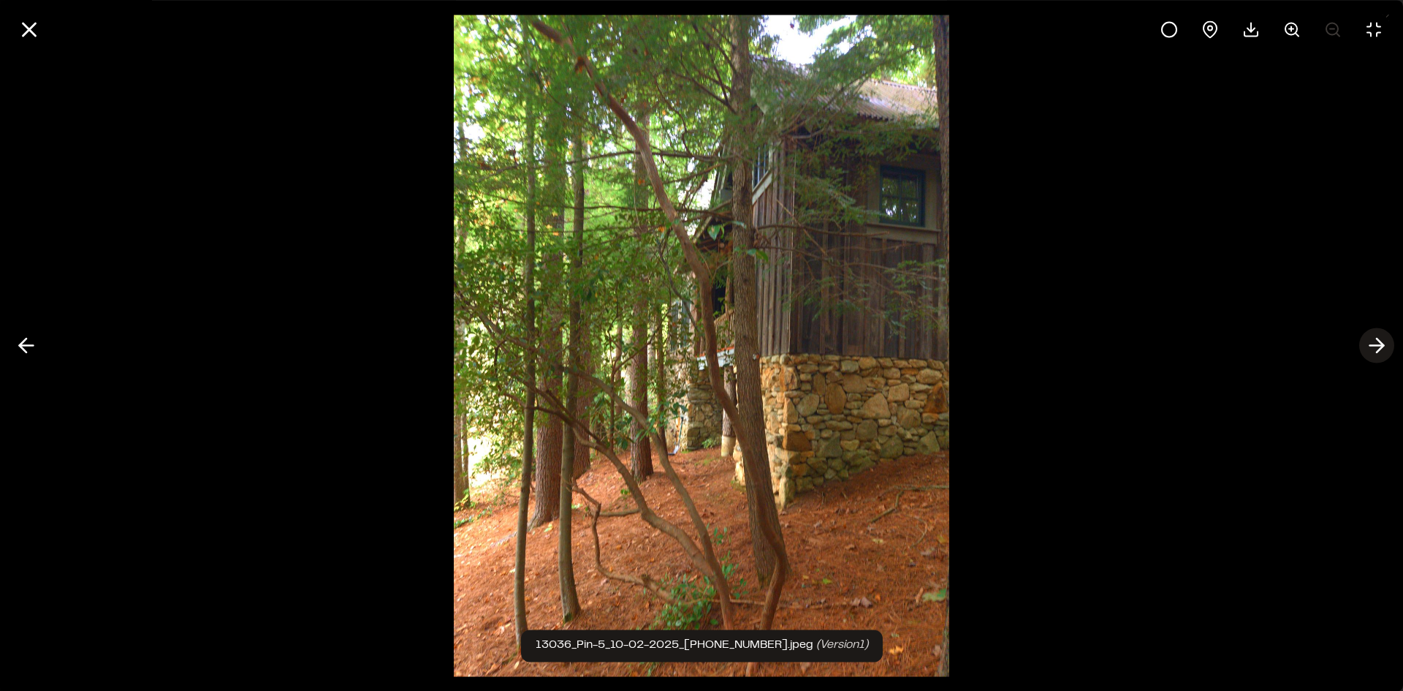
click at [1380, 346] on icon at bounding box center [1376, 345] width 23 height 25
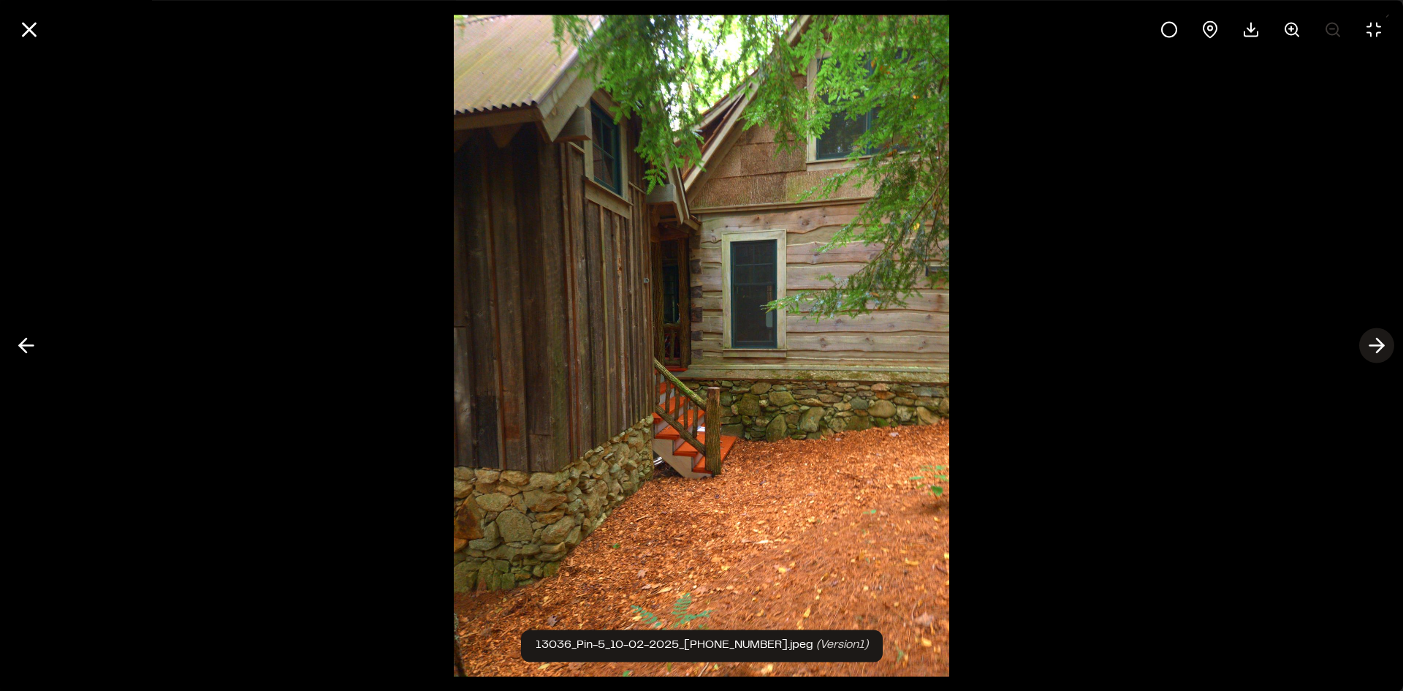
click at [1380, 346] on icon at bounding box center [1376, 345] width 23 height 25
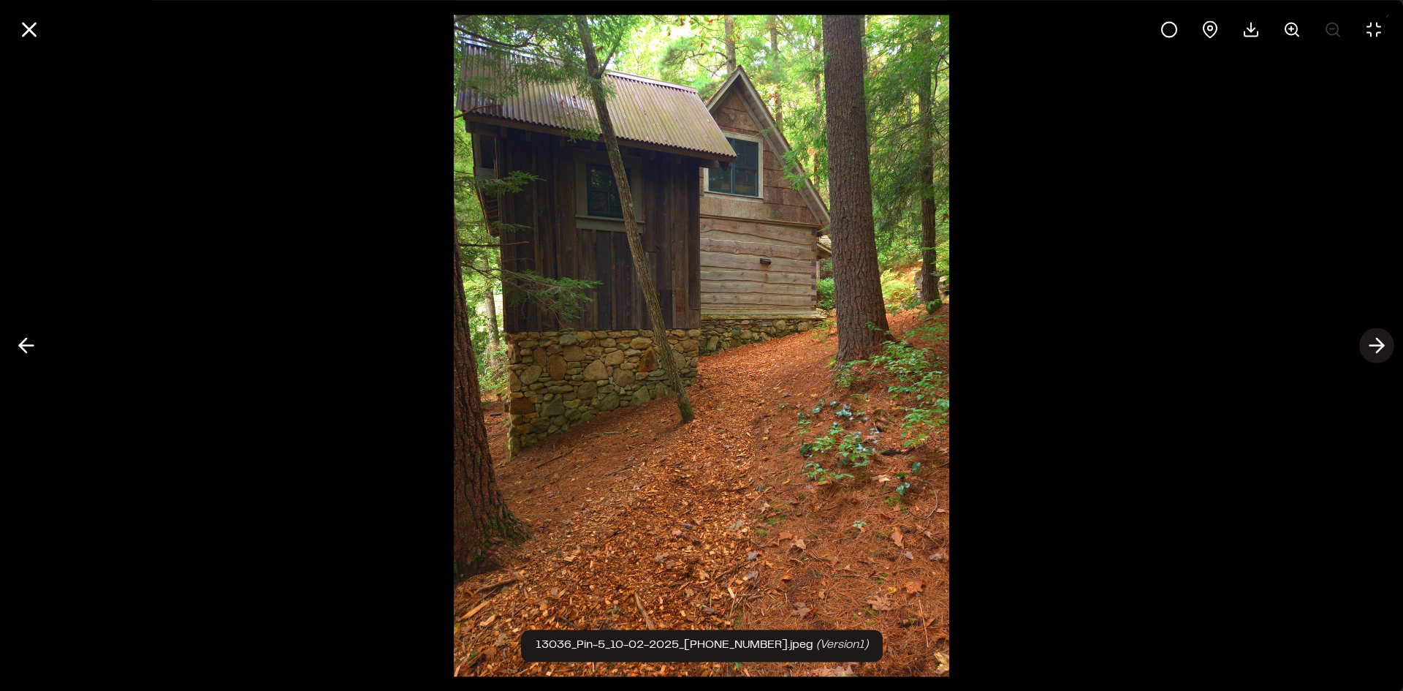
click at [1380, 346] on icon at bounding box center [1376, 345] width 23 height 25
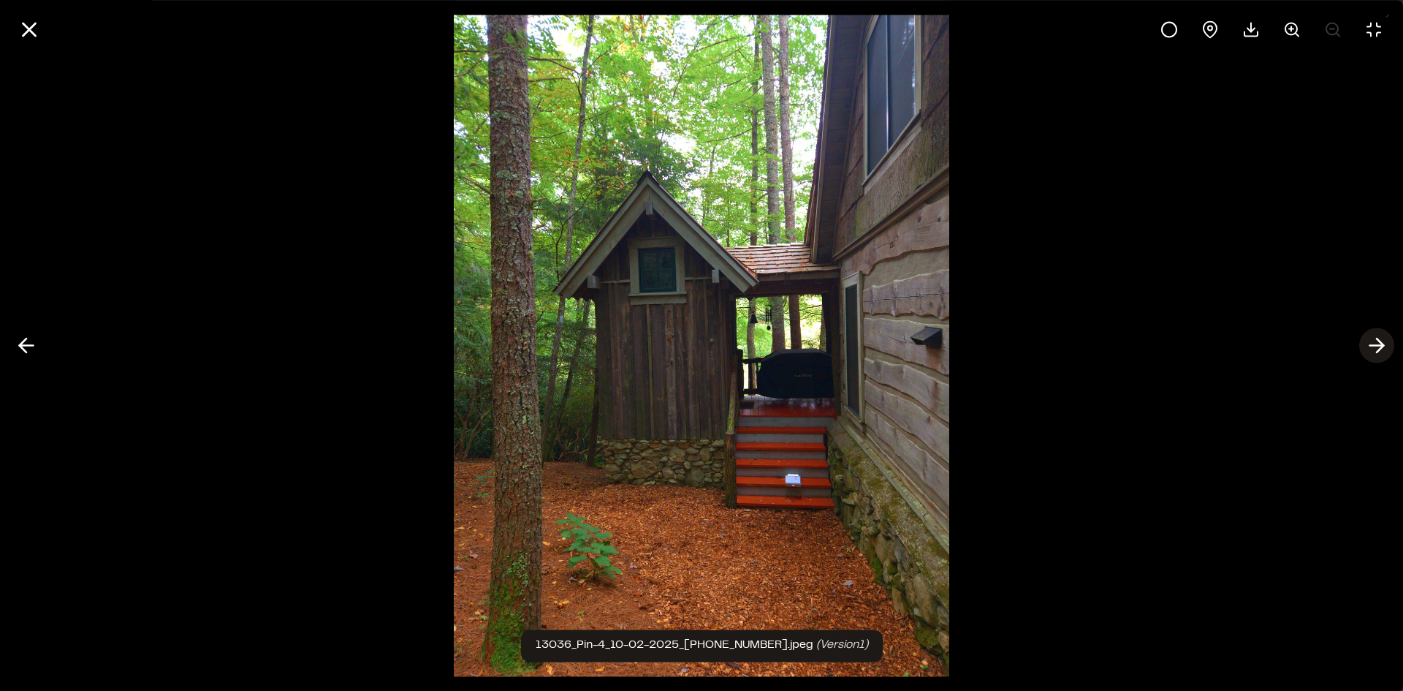
click at [1380, 346] on icon at bounding box center [1376, 345] width 23 height 25
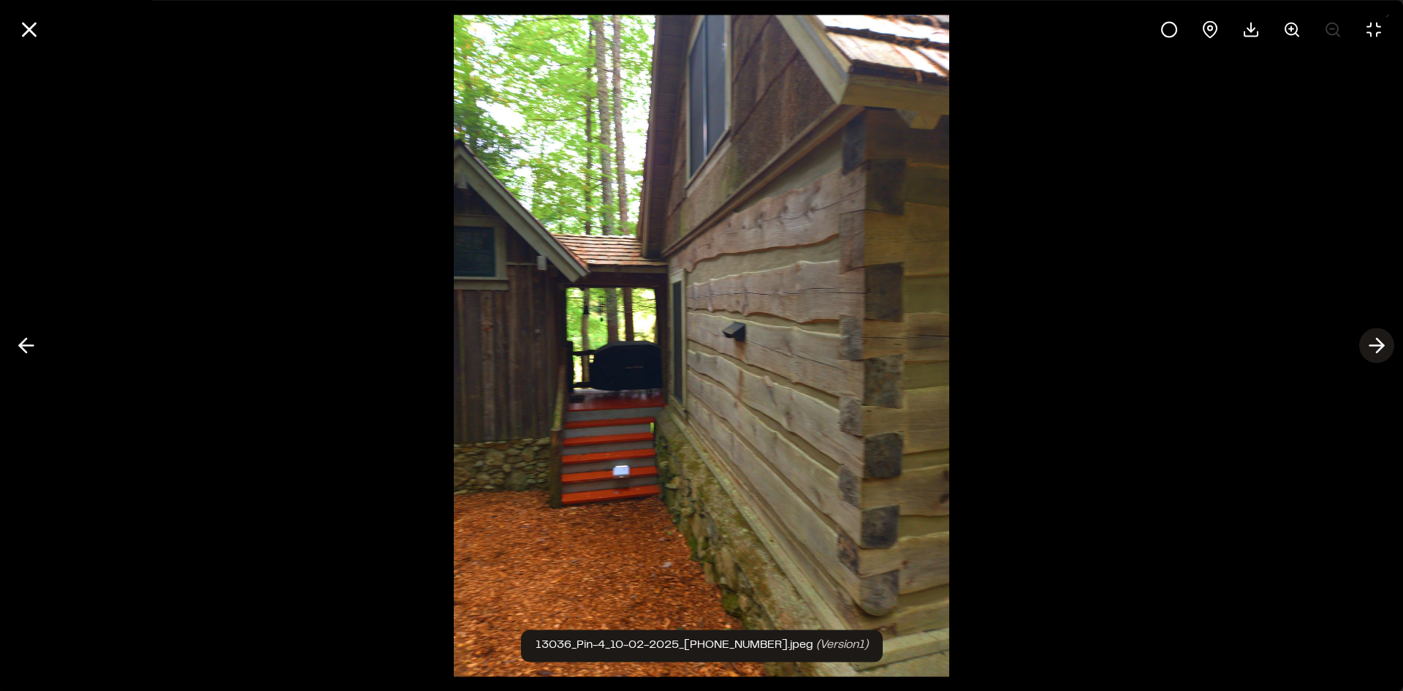
click at [1380, 346] on icon at bounding box center [1376, 345] width 23 height 25
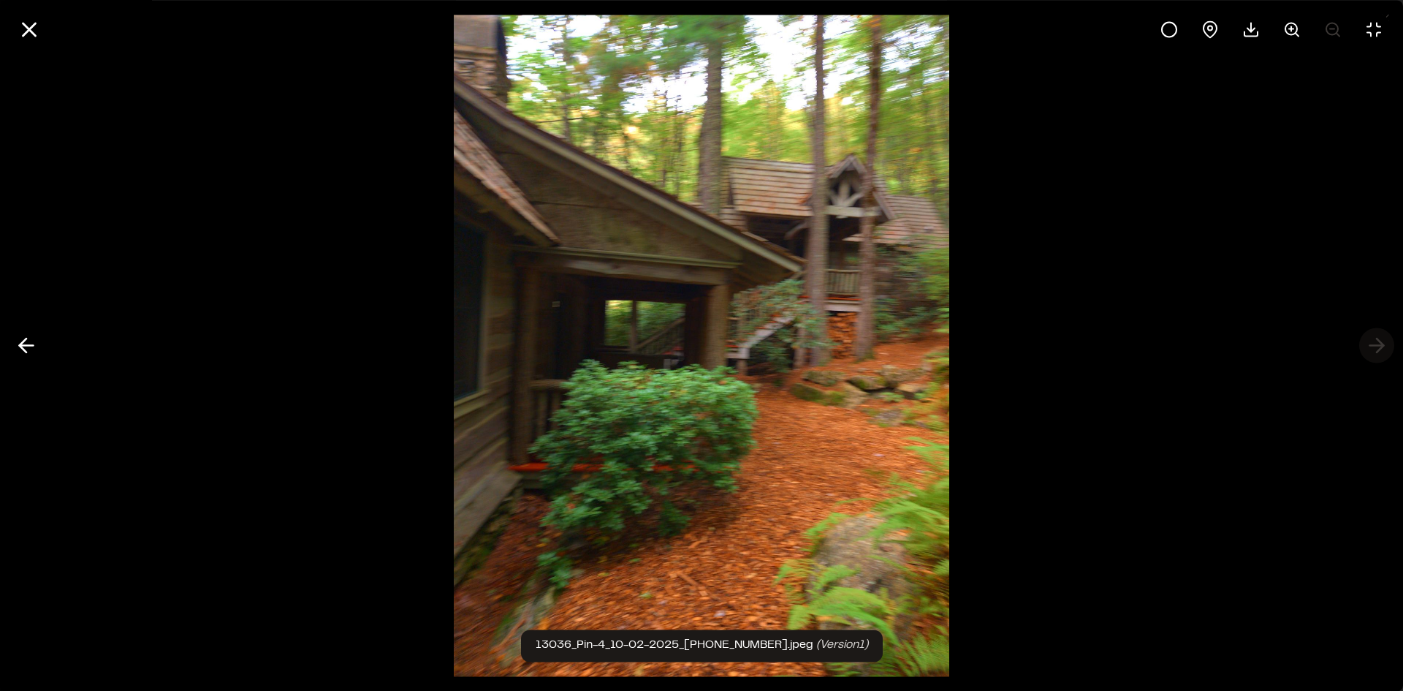
click at [1380, 346] on div at bounding box center [701, 345] width 1403 height 691
